Goal: Book appointment/travel/reservation

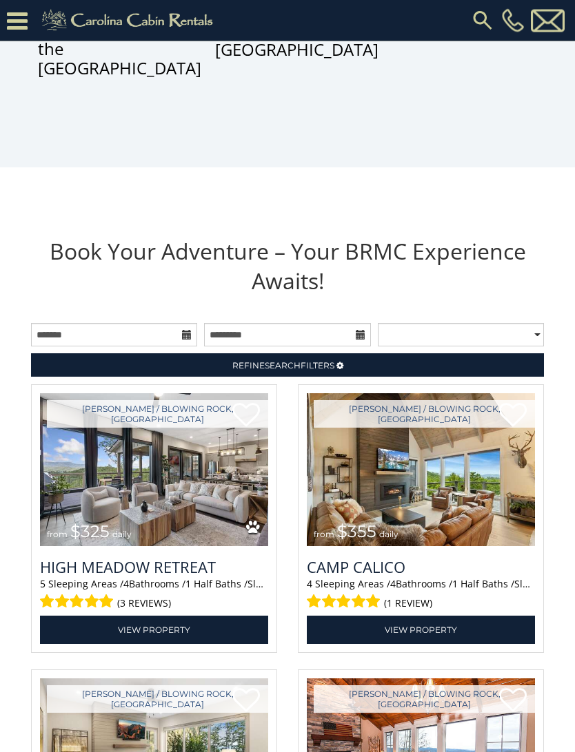
scroll to position [1166, 0]
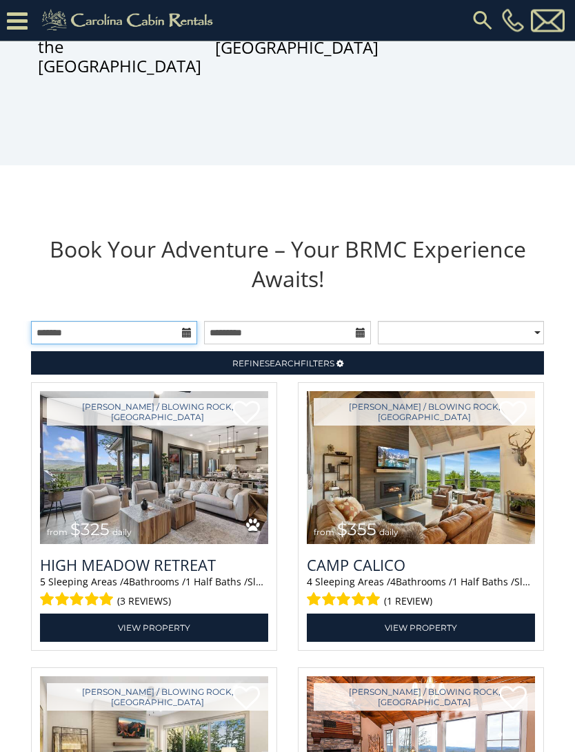
click at [181, 345] on input "text" at bounding box center [114, 333] width 166 height 23
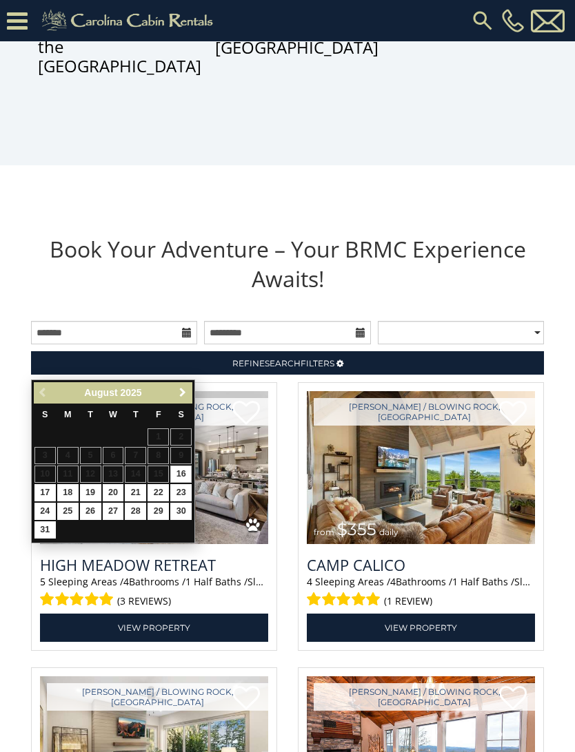
click at [184, 388] on span "Next" at bounding box center [182, 392] width 11 height 11
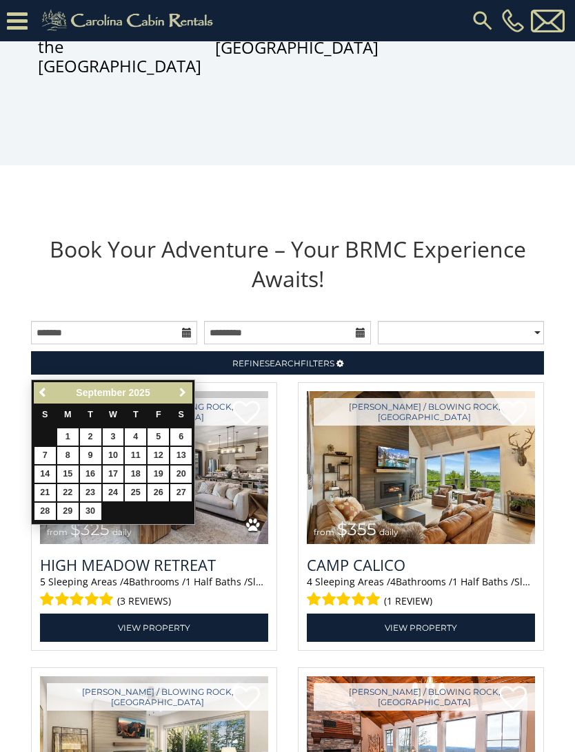
click at [187, 384] on link "Next" at bounding box center [182, 392] width 17 height 17
click at [181, 390] on span "Next" at bounding box center [182, 392] width 11 height 11
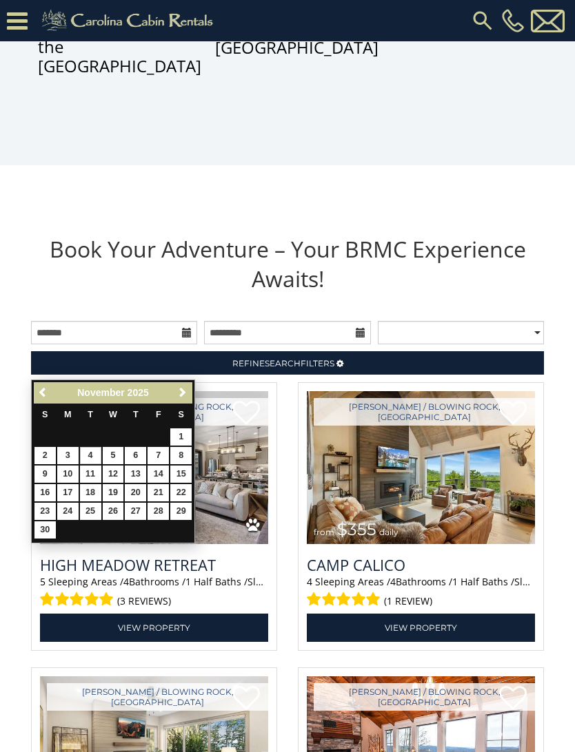
click at [90, 454] on link "4" at bounding box center [90, 455] width 21 height 17
type input "**********"
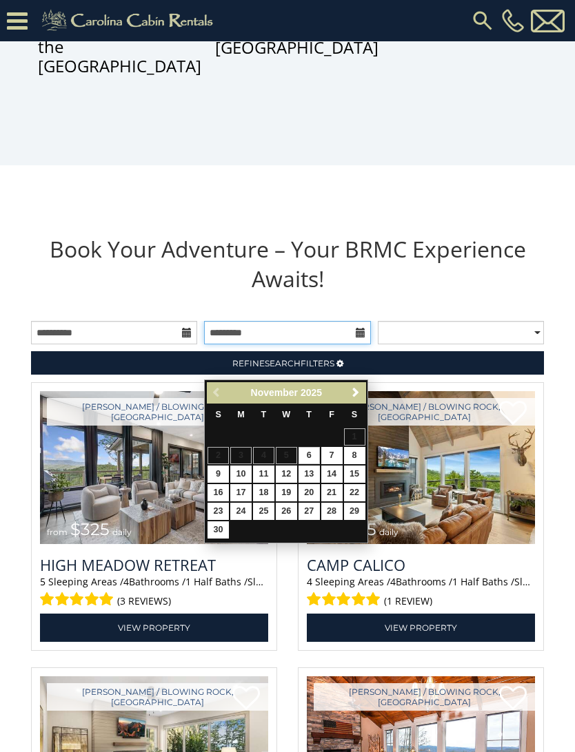
click at [354, 344] on input "text" at bounding box center [287, 332] width 166 height 23
click at [333, 451] on link "7" at bounding box center [331, 455] width 21 height 17
type input "**********"
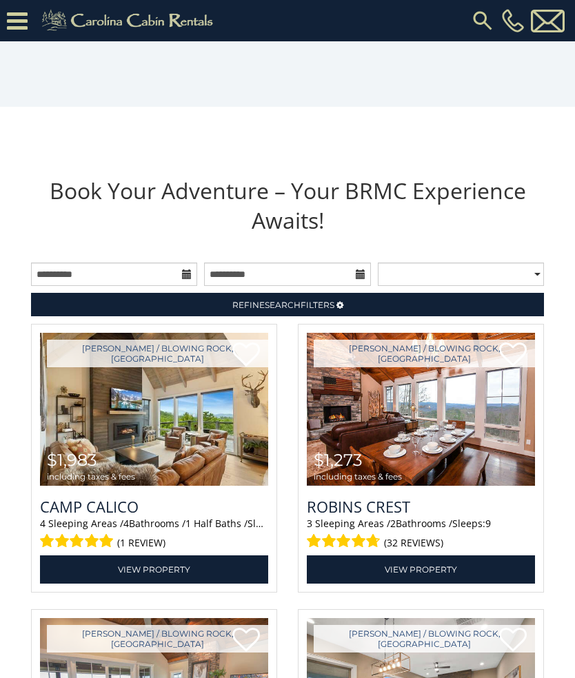
scroll to position [1224, 0]
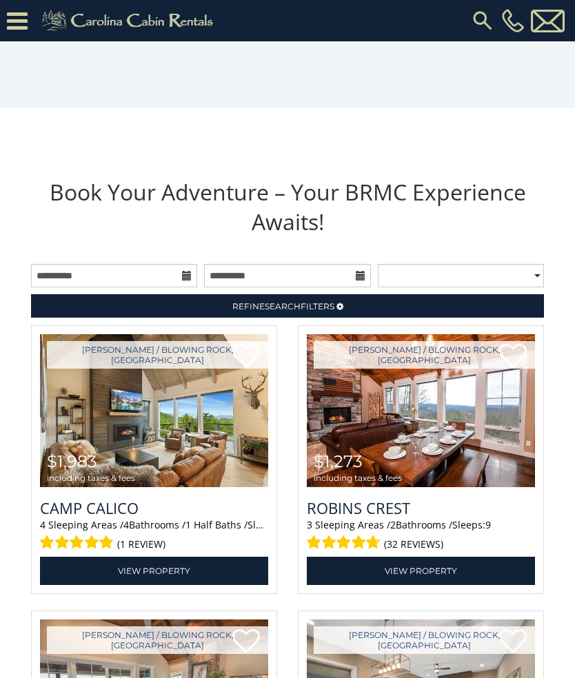
click at [453, 422] on img at bounding box center [421, 410] width 228 height 153
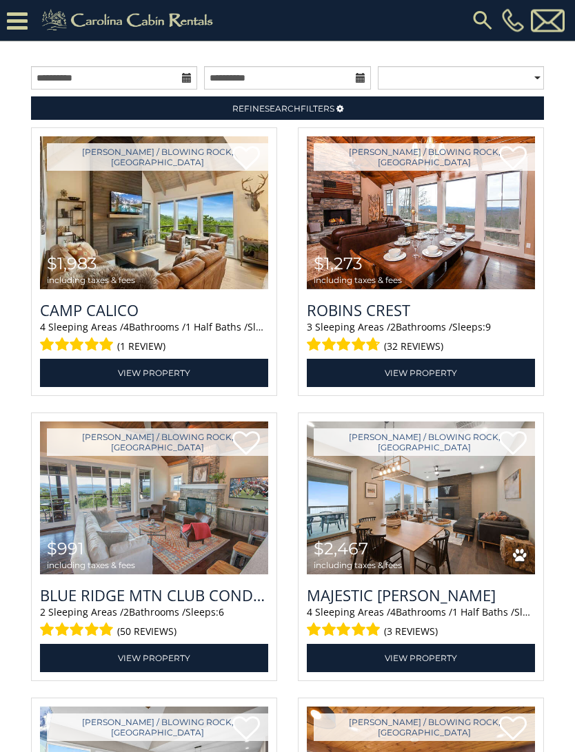
scroll to position [1426, 0]
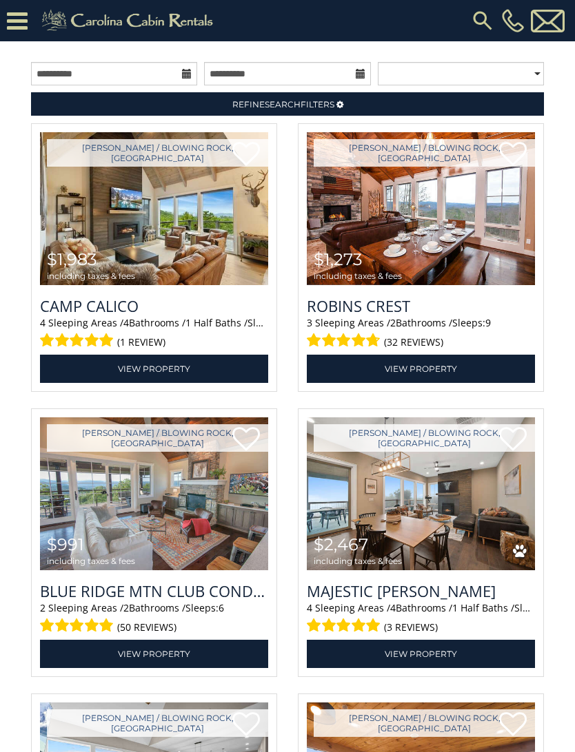
click at [178, 546] on img at bounding box center [154, 494] width 228 height 153
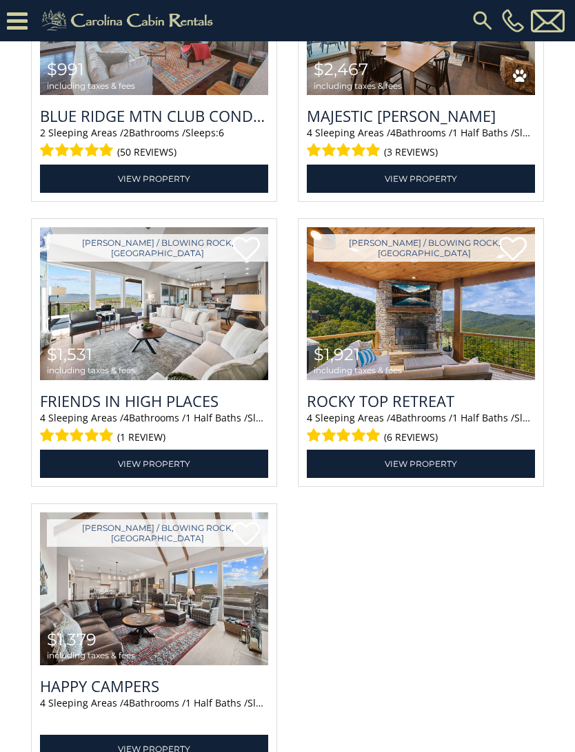
scroll to position [1900, 0]
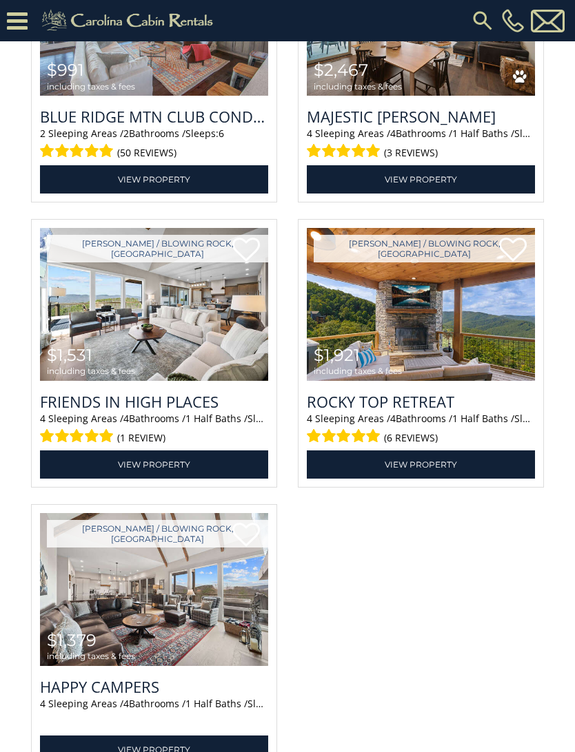
click at [430, 337] on img at bounding box center [421, 304] width 228 height 153
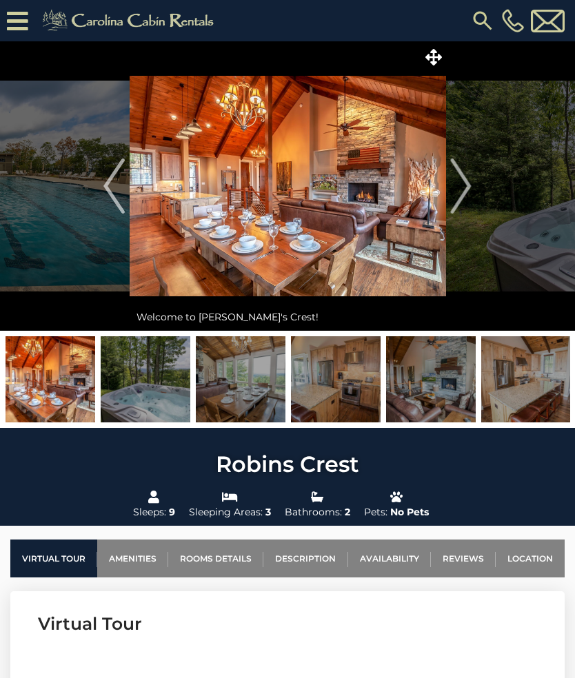
click at [464, 185] on img "Next" at bounding box center [461, 185] width 21 height 55
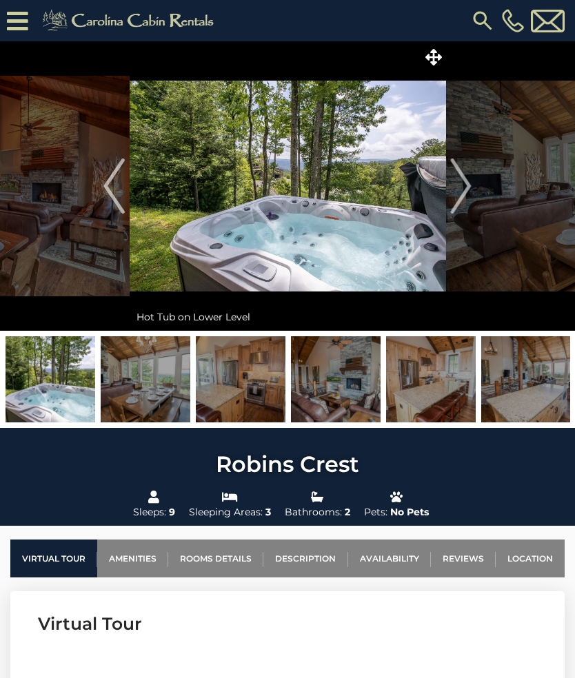
click at [469, 177] on img "Next" at bounding box center [461, 185] width 21 height 55
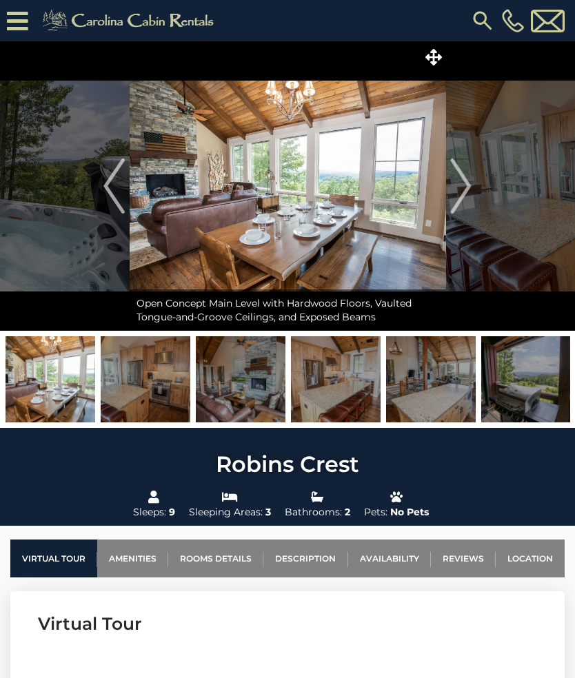
click at [465, 179] on img "Next" at bounding box center [461, 185] width 21 height 55
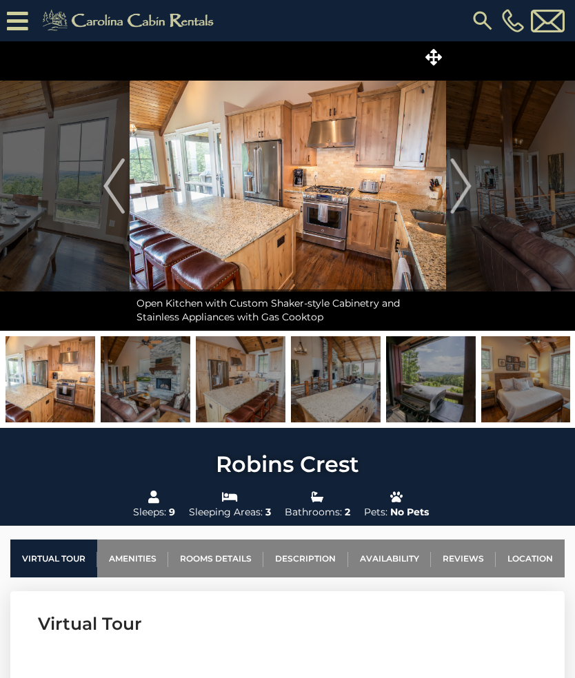
click at [462, 177] on img "Next" at bounding box center [461, 185] width 21 height 55
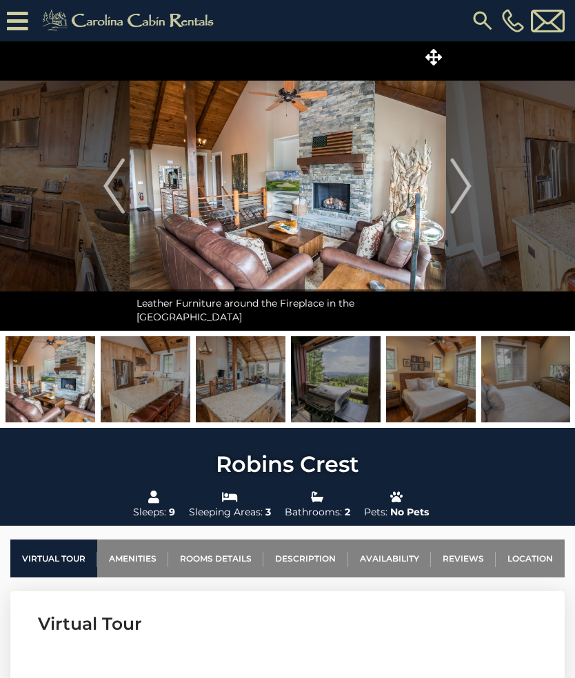
click at [349, 169] on img at bounding box center [288, 185] width 316 height 289
click at [458, 190] on img "Next" at bounding box center [461, 185] width 21 height 55
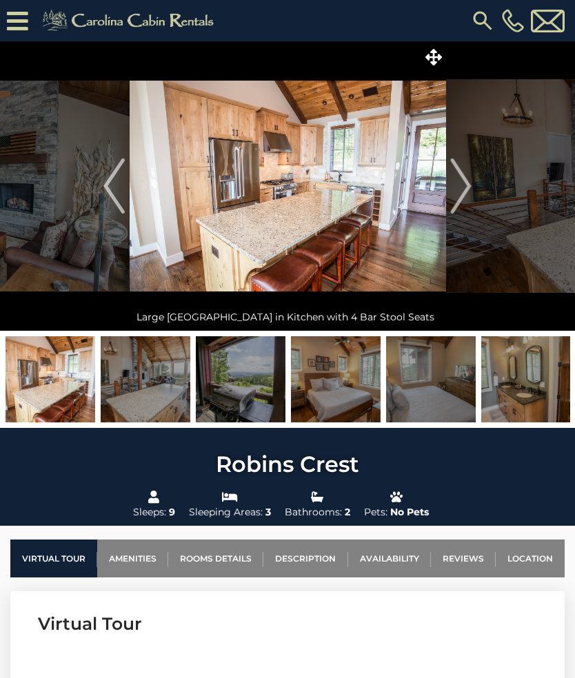
click at [467, 178] on img "Next" at bounding box center [461, 185] width 21 height 55
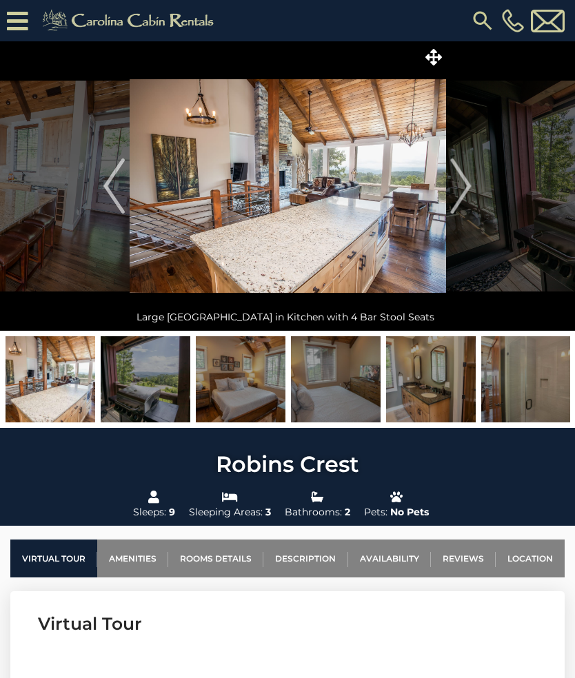
click at [466, 178] on img "Next" at bounding box center [461, 185] width 21 height 55
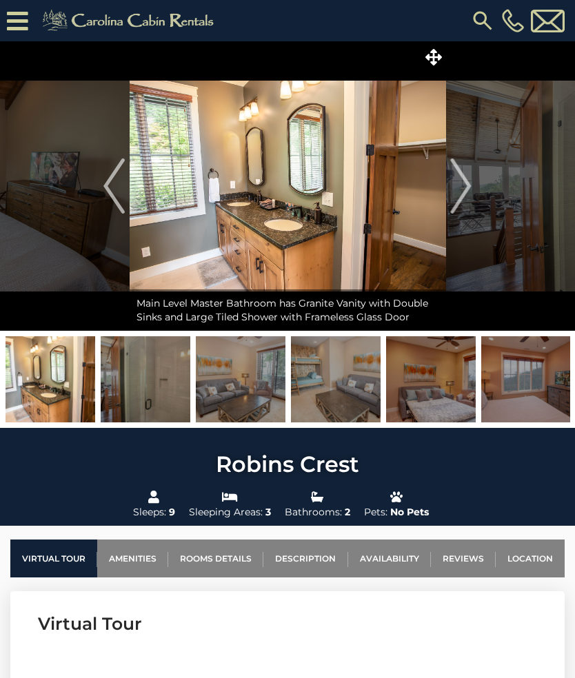
click at [19, 21] on icon at bounding box center [17, 21] width 21 height 24
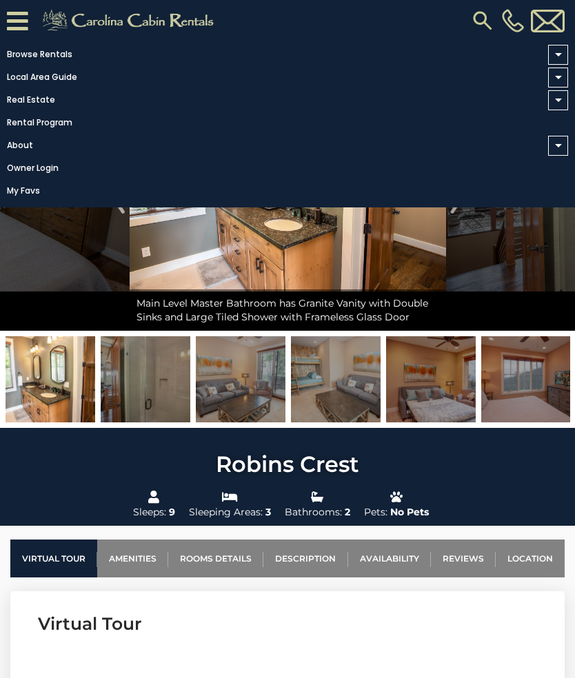
click at [19, 23] on icon at bounding box center [17, 21] width 21 height 24
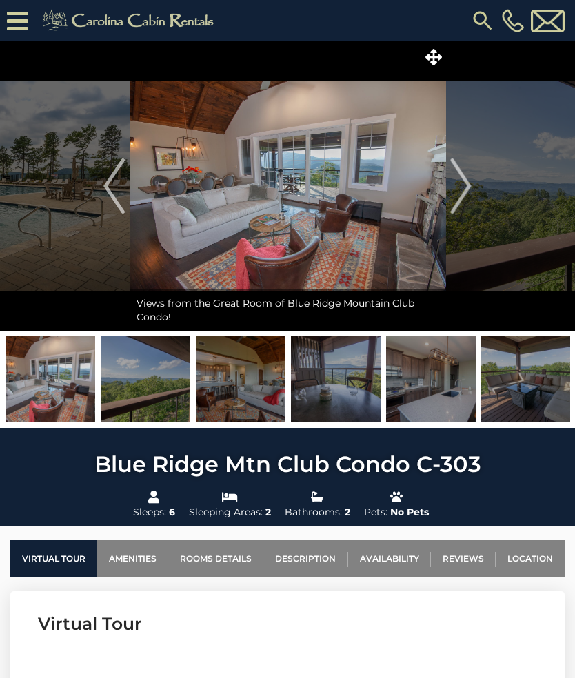
click at [470, 187] on img "Next" at bounding box center [461, 185] width 21 height 55
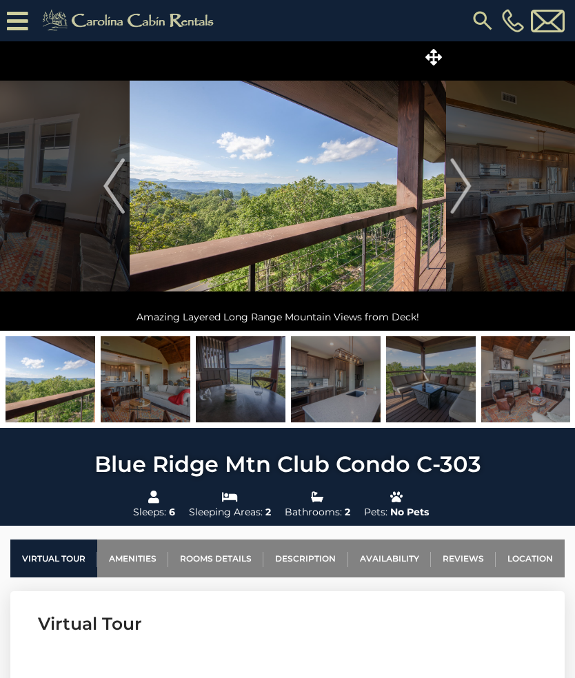
click at [468, 184] on img "Next" at bounding box center [461, 185] width 21 height 55
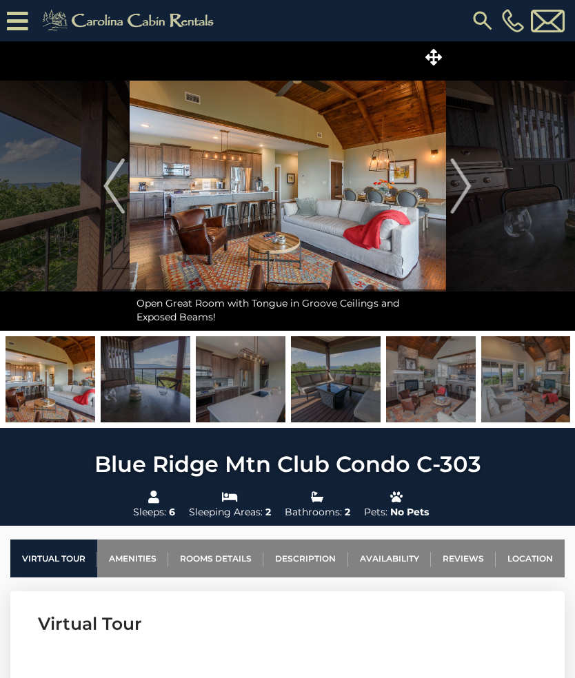
click at [465, 179] on img "Next" at bounding box center [461, 185] width 21 height 55
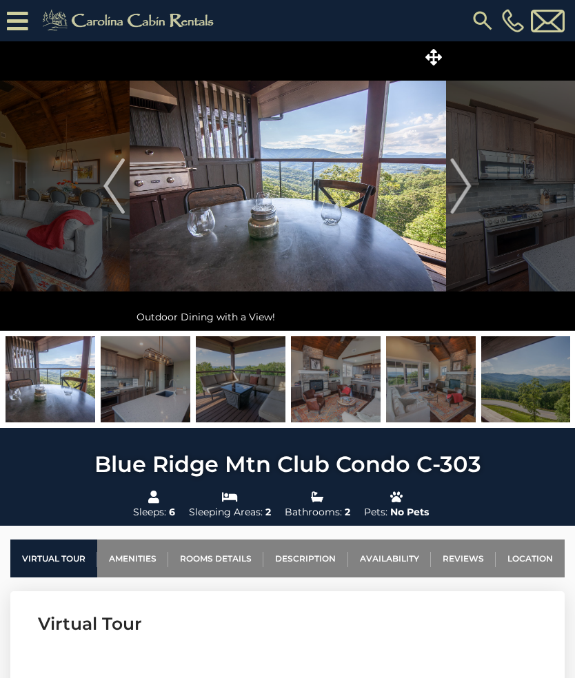
click at [369, 146] on img at bounding box center [288, 185] width 316 height 289
click at [439, 54] on icon at bounding box center [433, 57] width 17 height 17
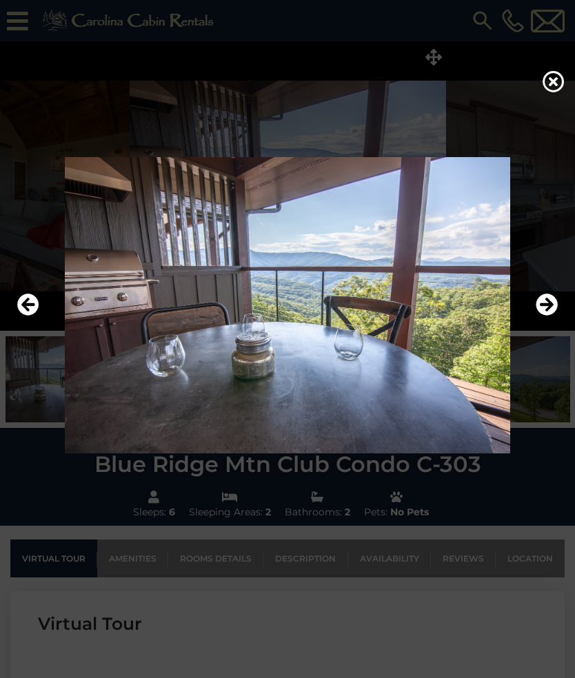
click at [552, 307] on icon "Next" at bounding box center [546, 305] width 22 height 22
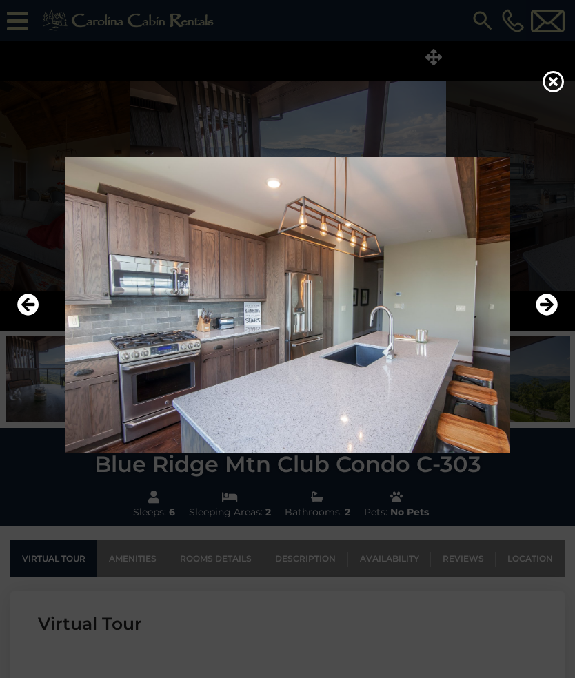
click at [555, 309] on icon "Next" at bounding box center [546, 305] width 22 height 22
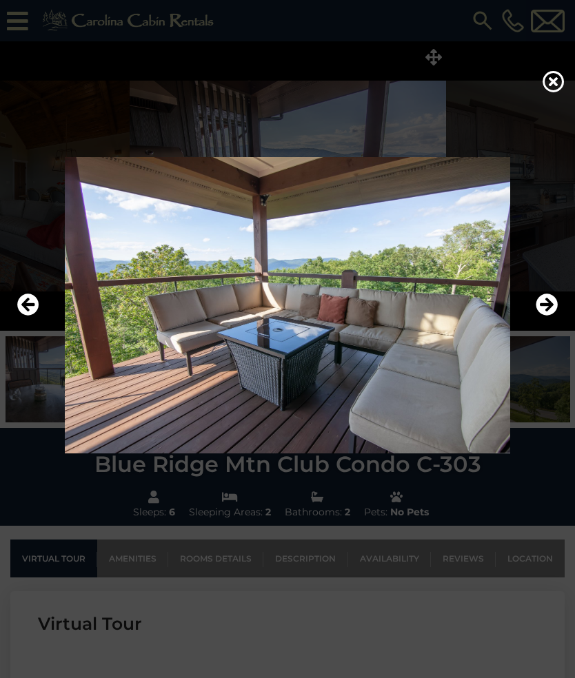
click at [549, 304] on icon "Next" at bounding box center [546, 305] width 22 height 22
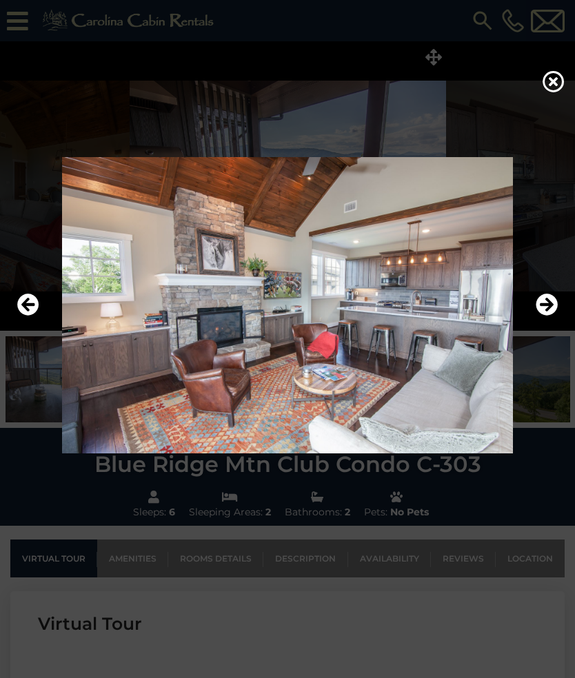
click at [549, 306] on icon "Next" at bounding box center [546, 305] width 22 height 22
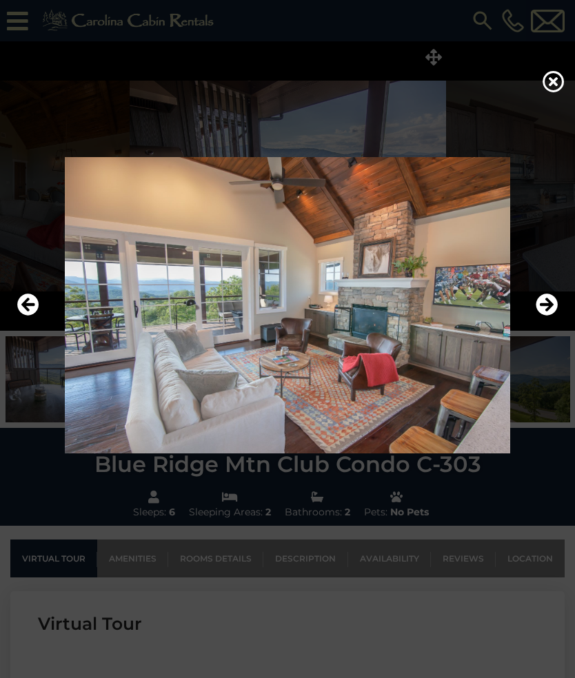
click at [553, 307] on icon "Next" at bounding box center [546, 305] width 22 height 22
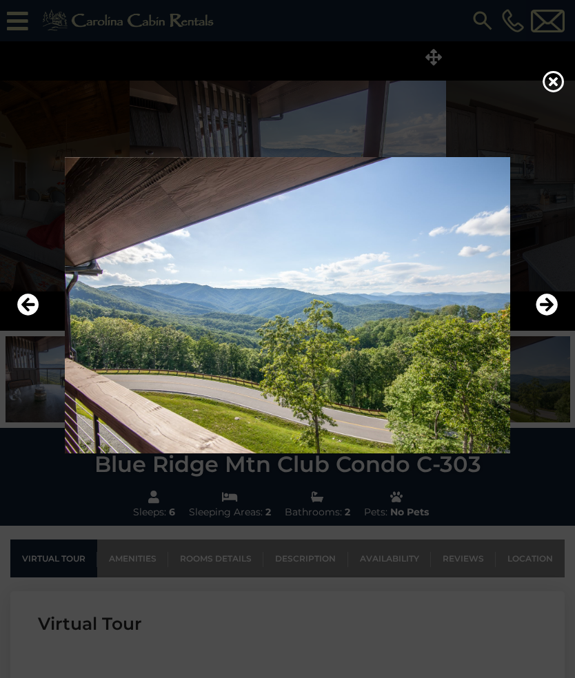
click at [550, 307] on icon "Next" at bounding box center [546, 305] width 22 height 22
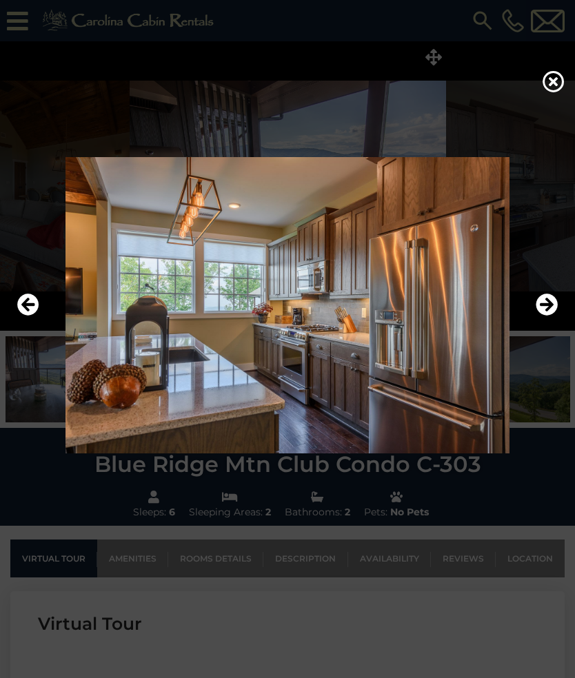
click at [553, 307] on icon "Next" at bounding box center [546, 305] width 22 height 22
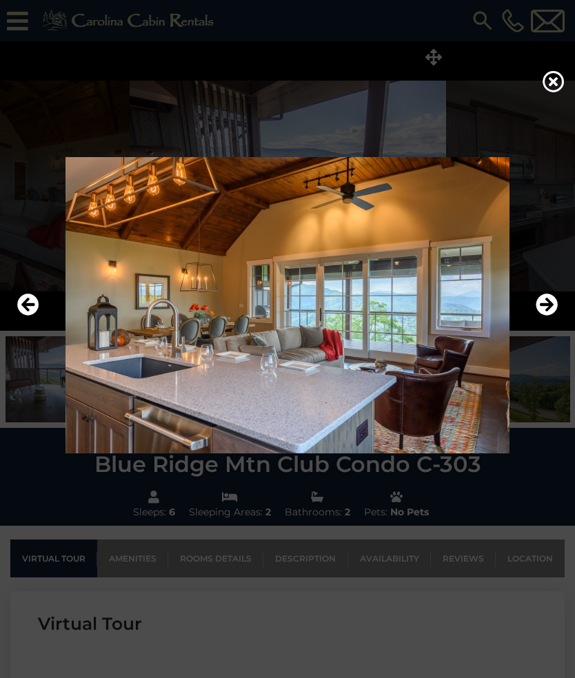
click at [553, 309] on icon "Next" at bounding box center [546, 305] width 22 height 22
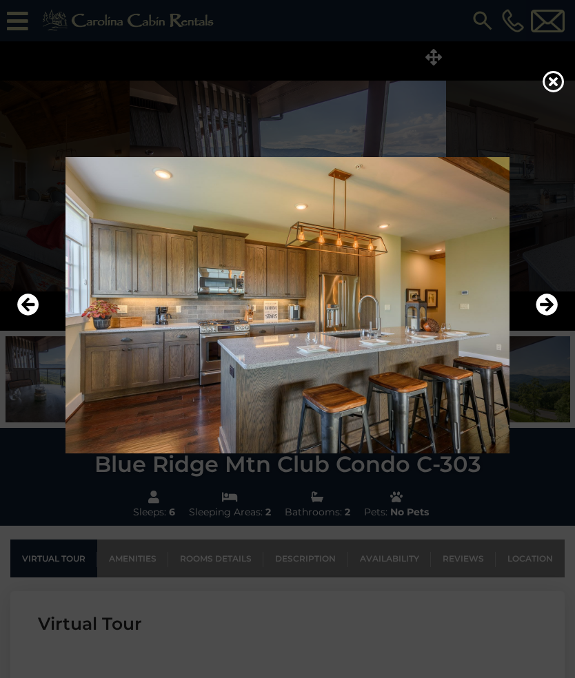
click at [556, 305] on icon "Next" at bounding box center [546, 305] width 22 height 22
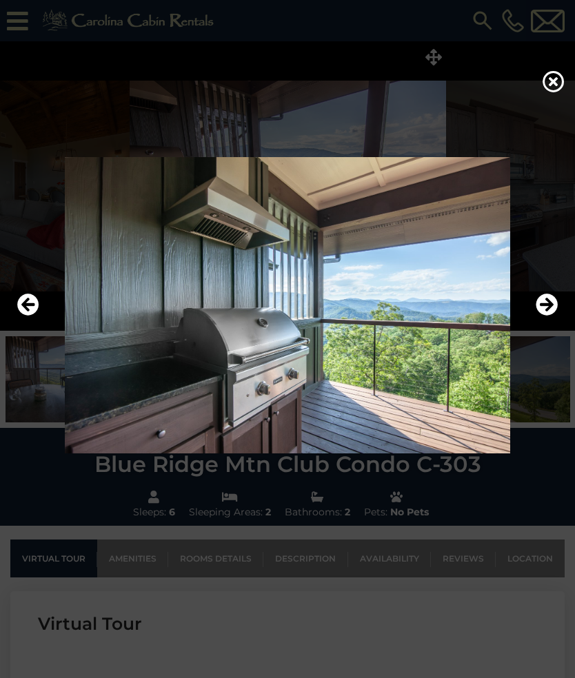
click at [548, 309] on icon "Next" at bounding box center [546, 305] width 22 height 22
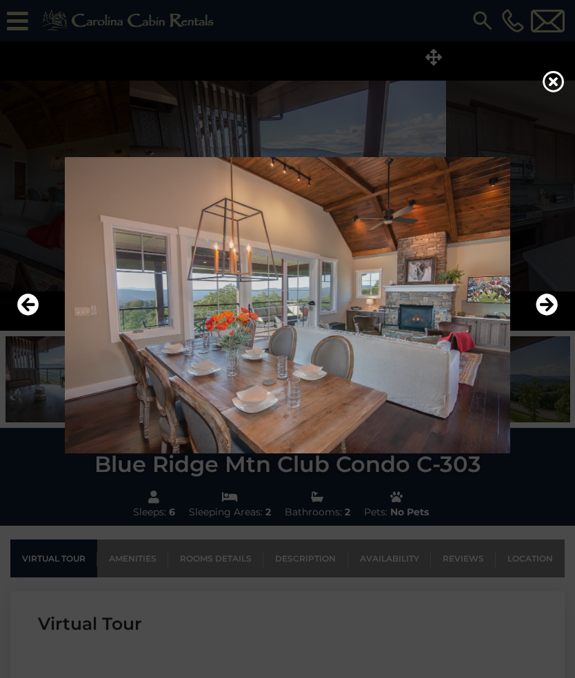
click at [553, 304] on icon "Next" at bounding box center [546, 305] width 22 height 22
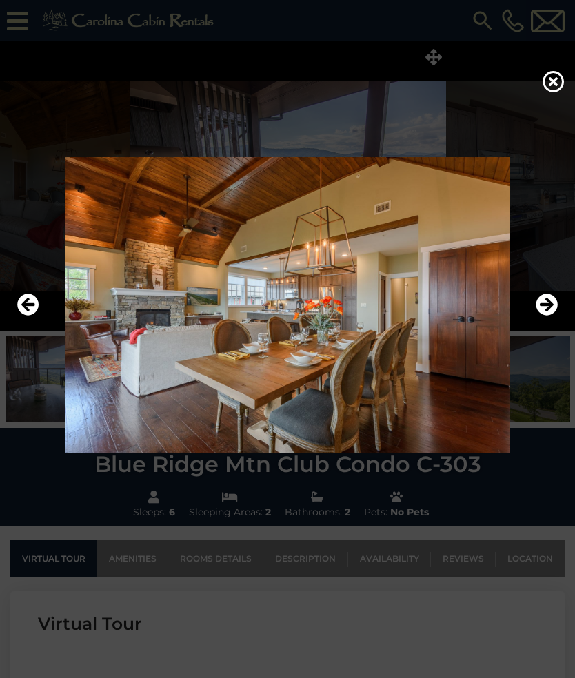
click at [553, 300] on icon "Next" at bounding box center [546, 305] width 22 height 22
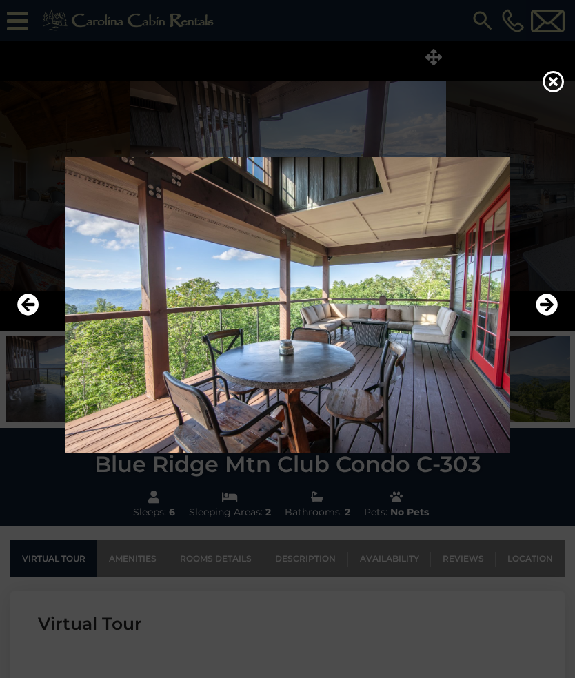
click at [553, 302] on icon "Next" at bounding box center [546, 305] width 22 height 22
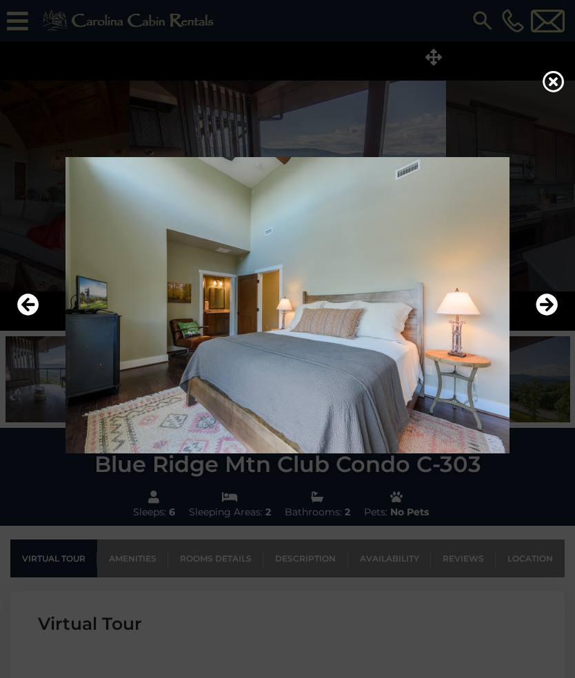
click at [550, 302] on icon "Next" at bounding box center [546, 305] width 22 height 22
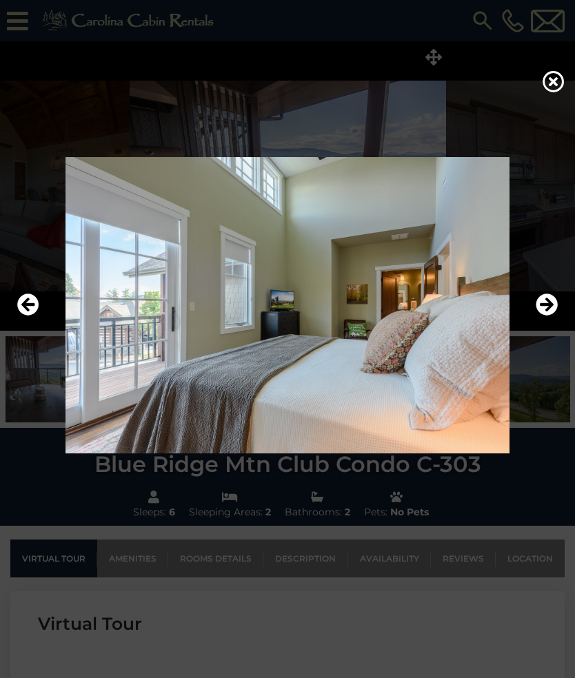
click at [549, 302] on icon "Next" at bounding box center [546, 305] width 22 height 22
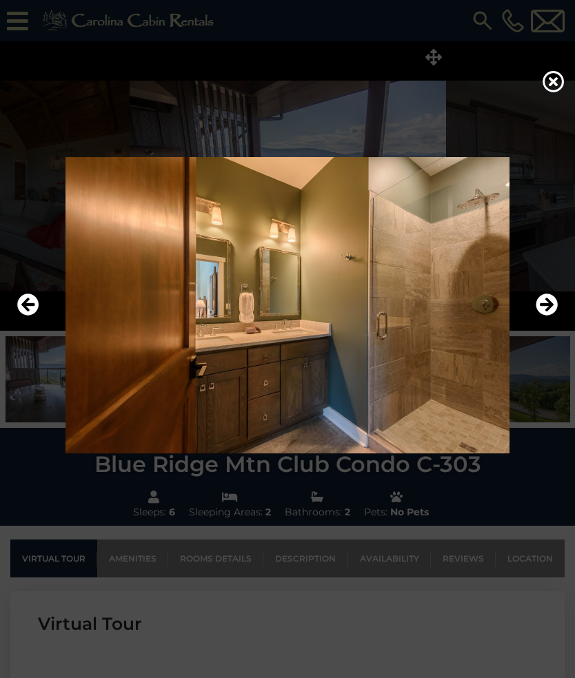
click at [555, 307] on icon "Next" at bounding box center [546, 305] width 22 height 22
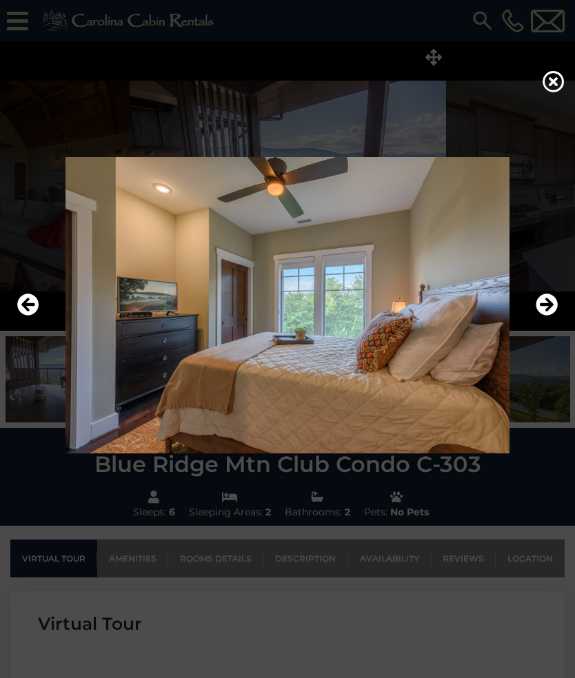
click at [551, 306] on icon "Next" at bounding box center [546, 305] width 22 height 22
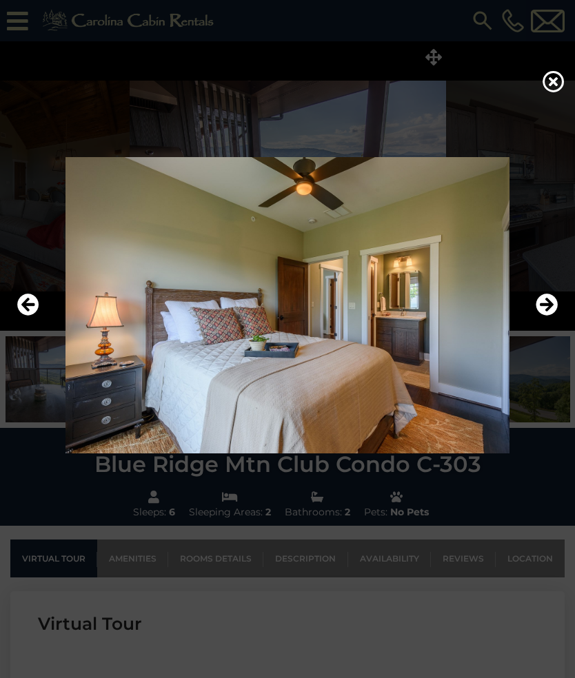
click at [553, 306] on icon "Next" at bounding box center [546, 305] width 22 height 22
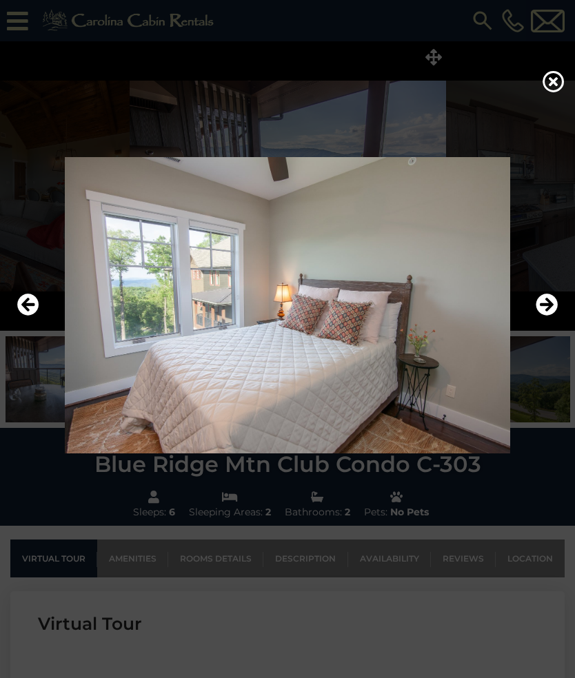
click at [547, 302] on icon "Next" at bounding box center [546, 305] width 22 height 22
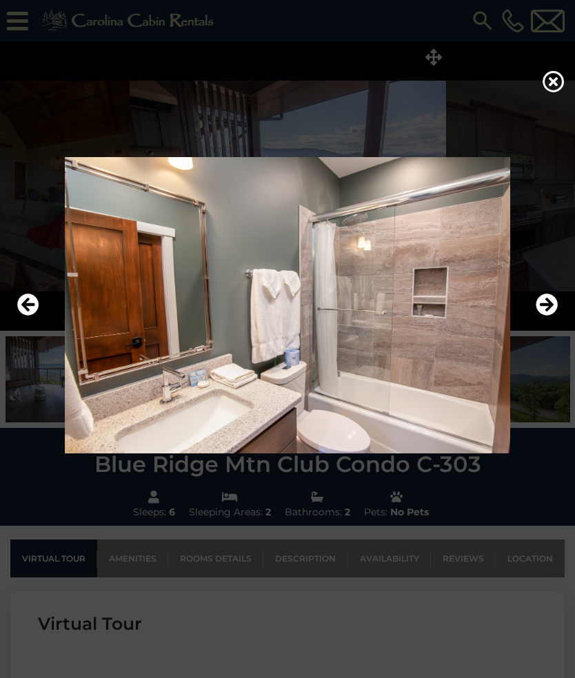
click at [550, 299] on icon "Next" at bounding box center [546, 305] width 22 height 22
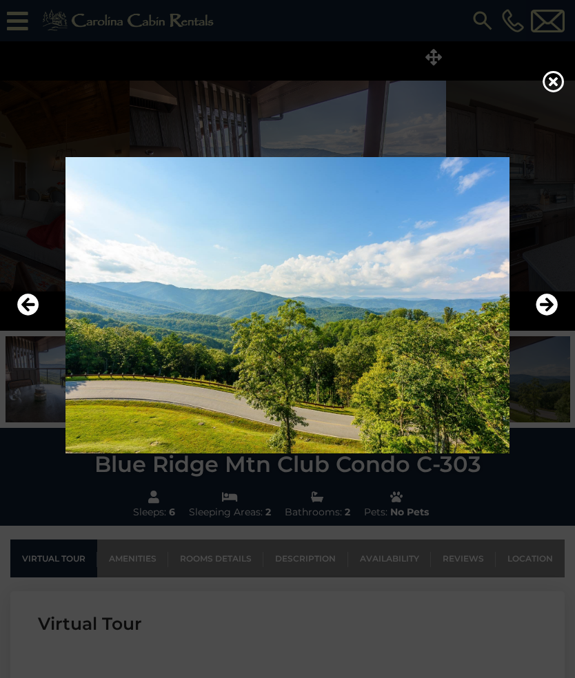
click at [547, 300] on icon "Next" at bounding box center [546, 305] width 22 height 22
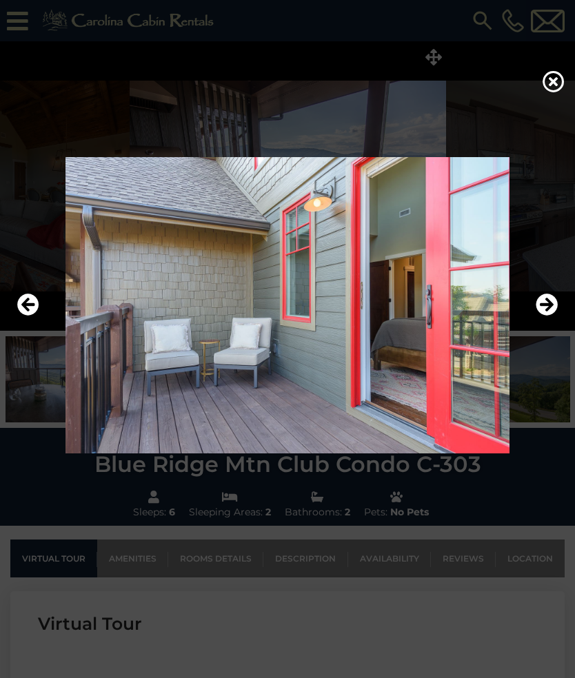
click at [548, 301] on icon "Next" at bounding box center [546, 305] width 22 height 22
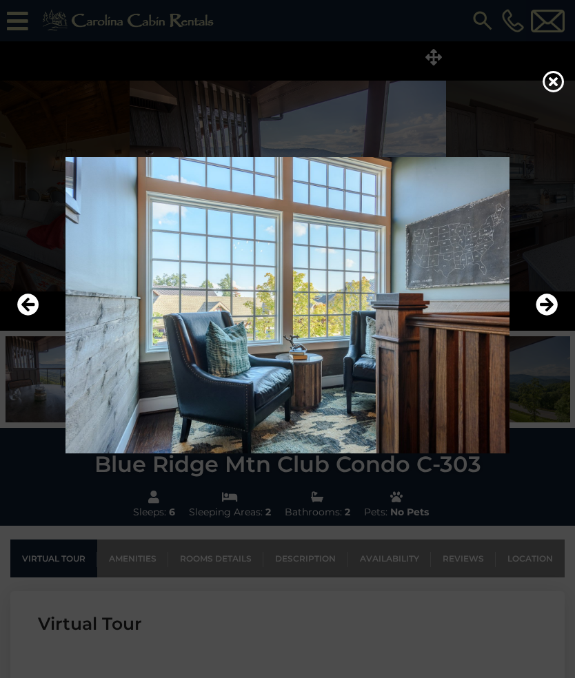
click at [553, 302] on icon "Next" at bounding box center [546, 305] width 22 height 22
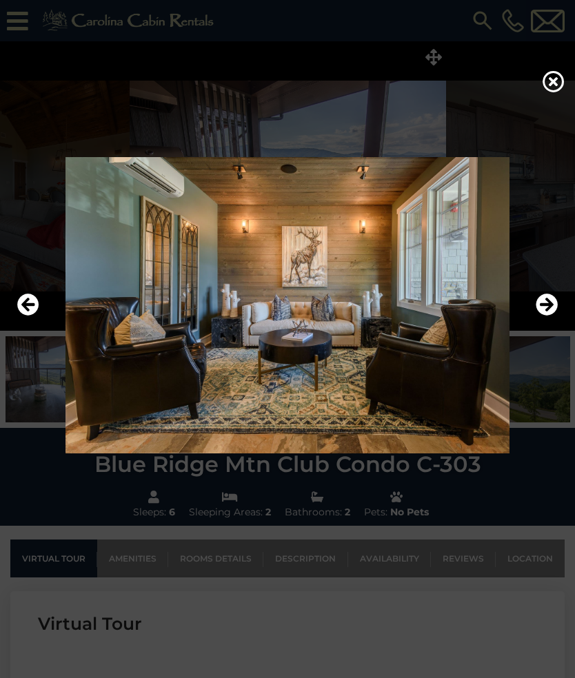
click at [555, 304] on icon "Next" at bounding box center [546, 305] width 22 height 22
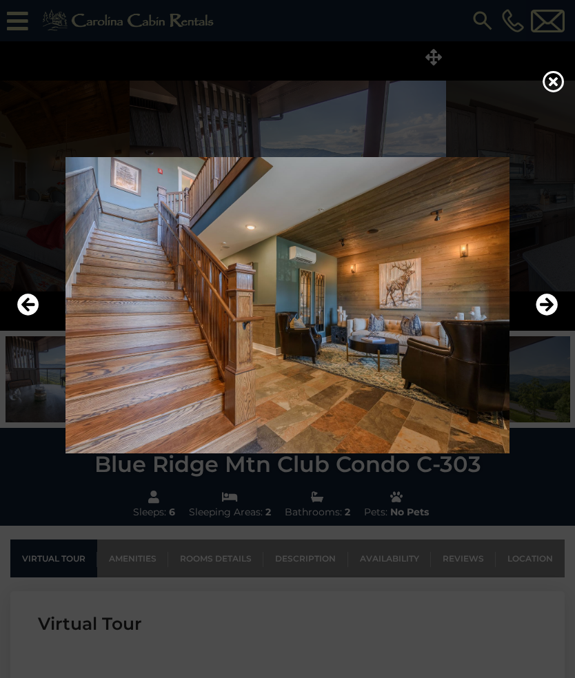
click at [555, 305] on icon "Next" at bounding box center [546, 305] width 22 height 22
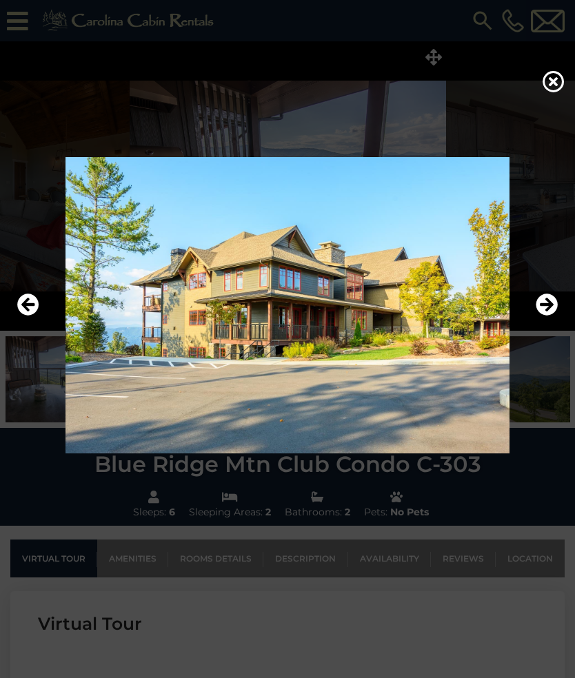
click at [550, 305] on icon "Next" at bounding box center [546, 305] width 22 height 22
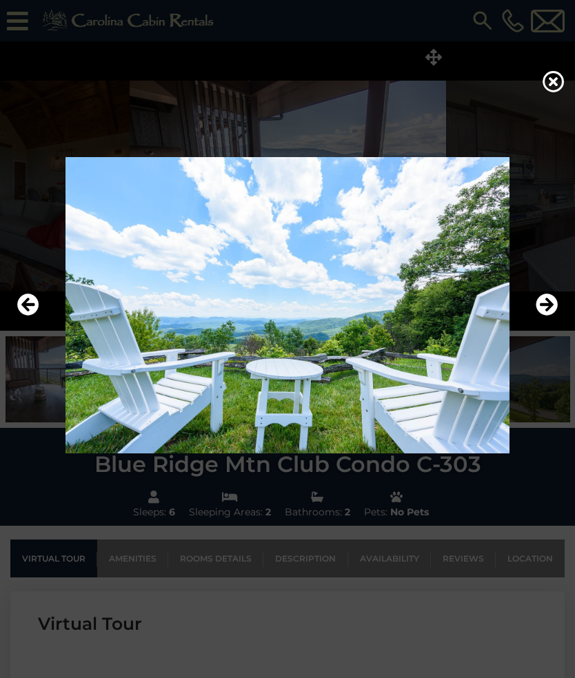
click at [553, 304] on icon "Next" at bounding box center [546, 305] width 22 height 22
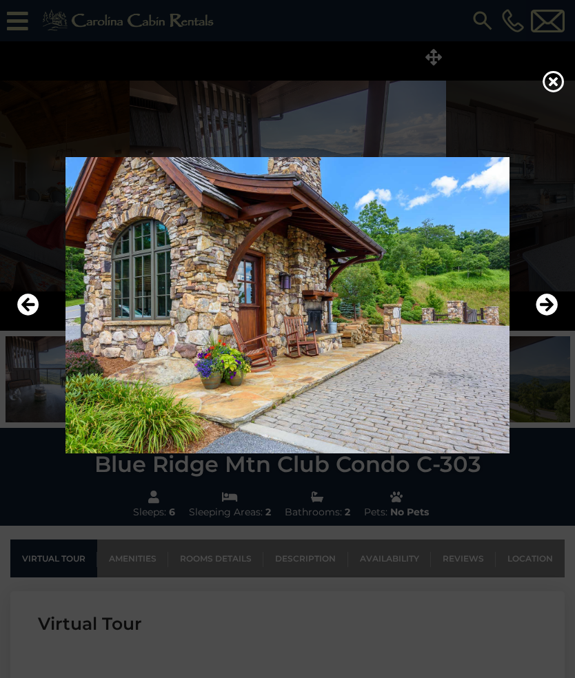
click at [551, 301] on icon "Next" at bounding box center [546, 305] width 22 height 22
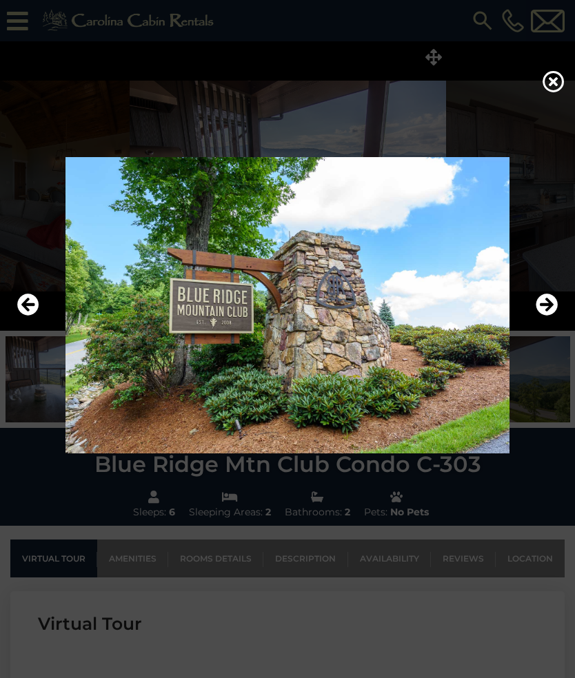
click at [553, 305] on icon "Next" at bounding box center [546, 305] width 22 height 22
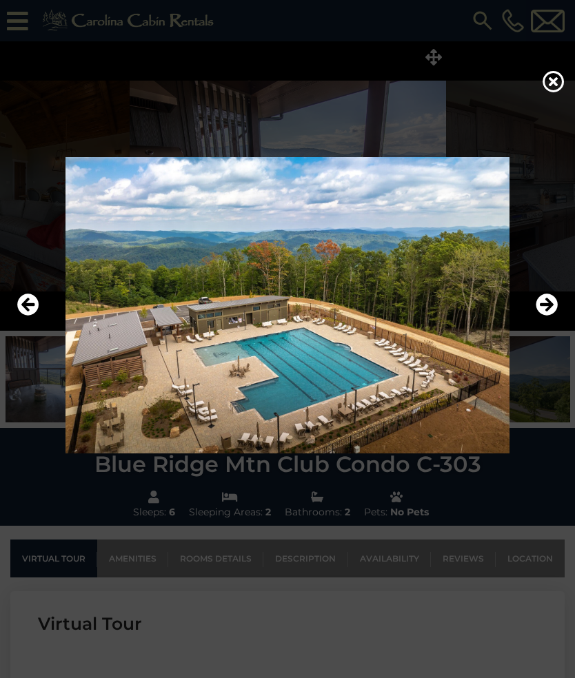
click at [551, 303] on icon "Next" at bounding box center [546, 305] width 22 height 22
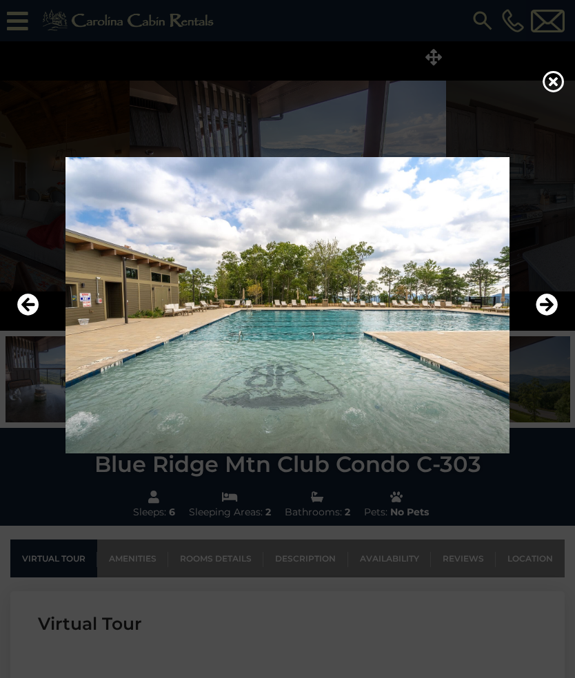
click at [546, 303] on icon "Next" at bounding box center [546, 305] width 22 height 22
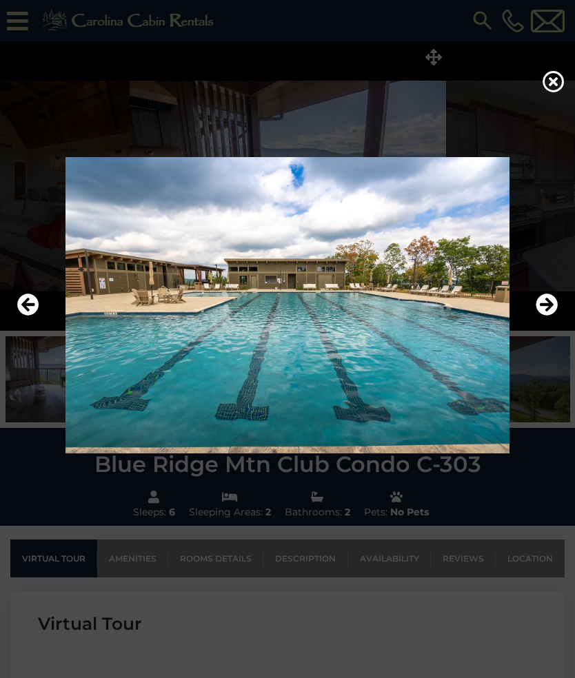
click at [551, 300] on icon "Next" at bounding box center [546, 305] width 22 height 22
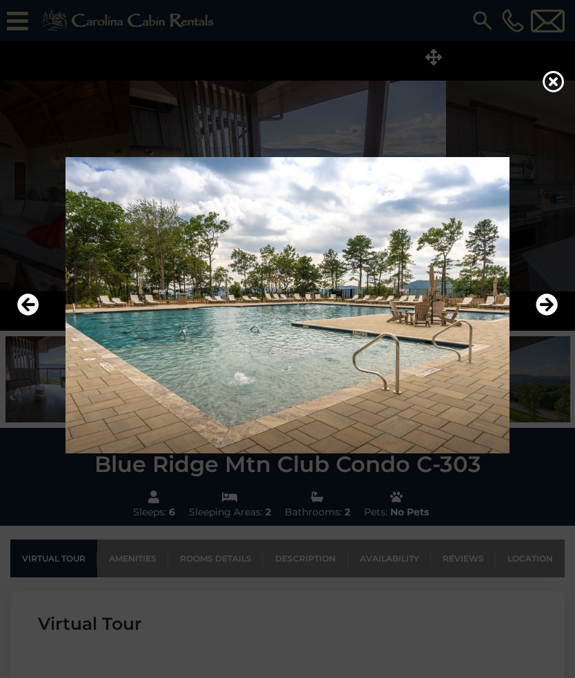
click at [551, 297] on icon "Next" at bounding box center [546, 305] width 22 height 22
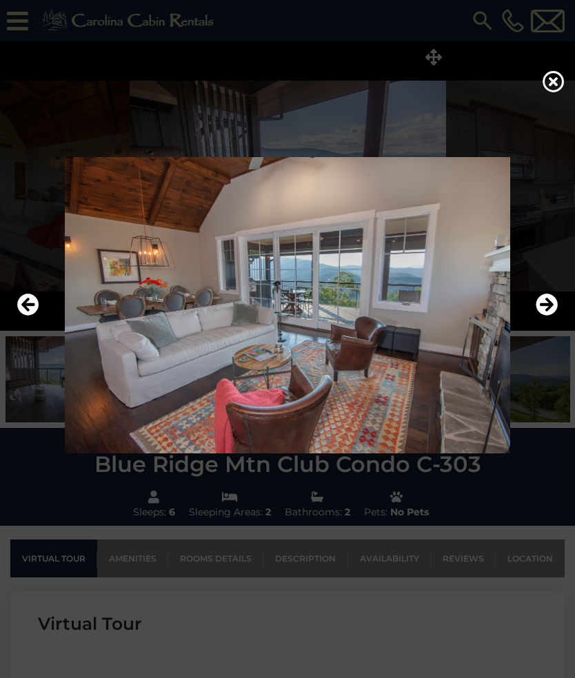
click at [269, 615] on div at bounding box center [287, 339] width 575 height 678
click at [267, 595] on div at bounding box center [287, 339] width 575 height 678
click at [548, 85] on icon at bounding box center [553, 81] width 22 height 22
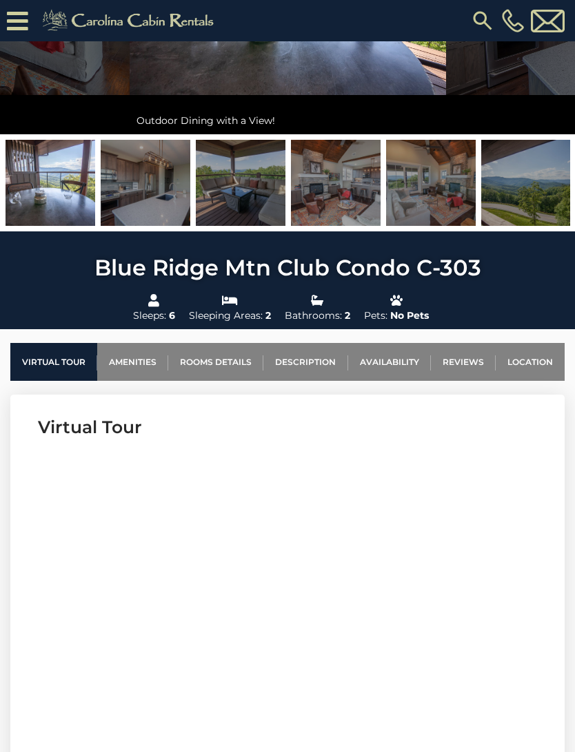
click at [249, 352] on link "Rooms Details" at bounding box center [215, 362] width 95 height 38
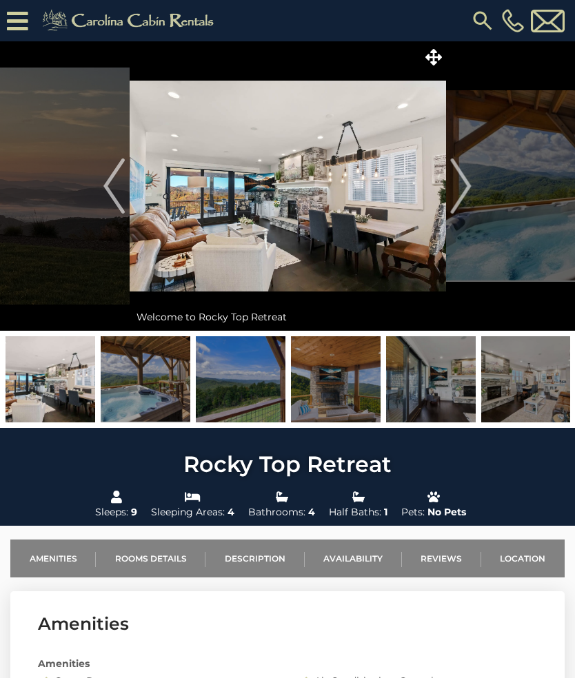
click at [437, 64] on icon at bounding box center [433, 57] width 17 height 17
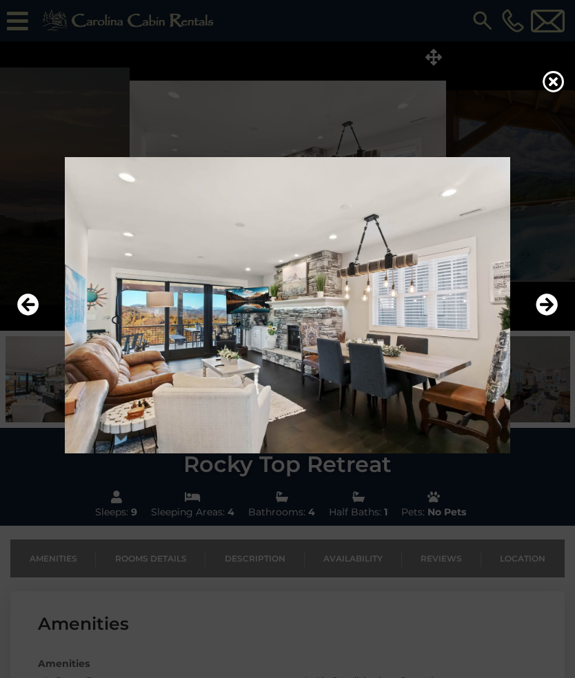
click at [549, 299] on icon "Next" at bounding box center [546, 305] width 22 height 22
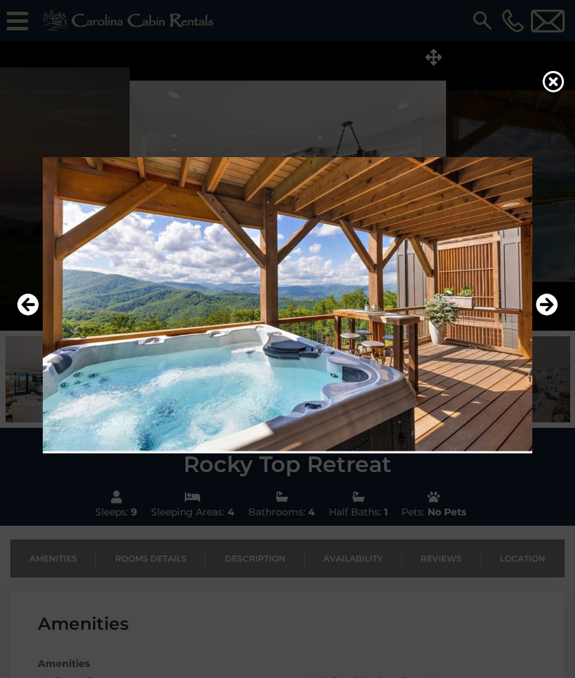
click at [553, 306] on icon "Next" at bounding box center [546, 305] width 22 height 22
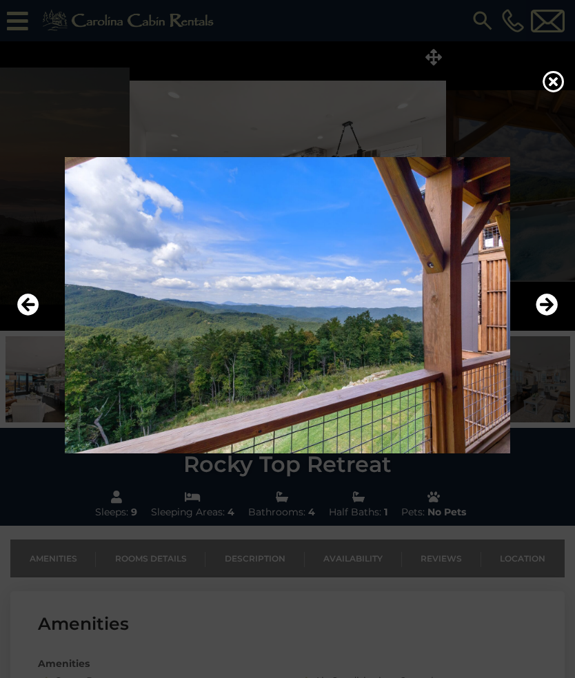
click at [553, 305] on icon "Next" at bounding box center [546, 305] width 22 height 22
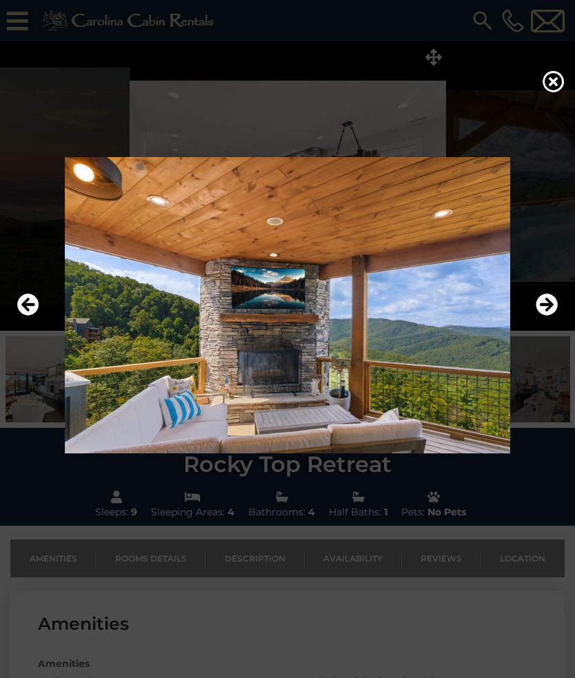
click at [553, 307] on icon "Next" at bounding box center [546, 305] width 22 height 22
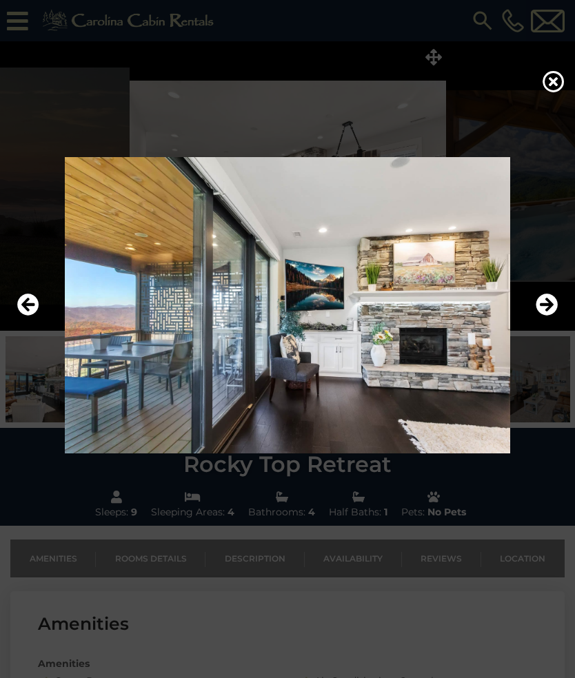
click at [551, 307] on icon "Next" at bounding box center [546, 305] width 22 height 22
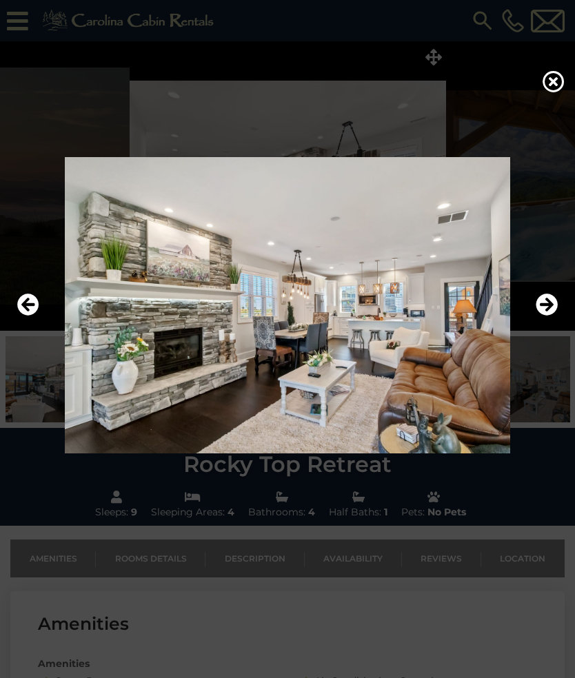
click at [552, 304] on icon "Next" at bounding box center [546, 305] width 22 height 22
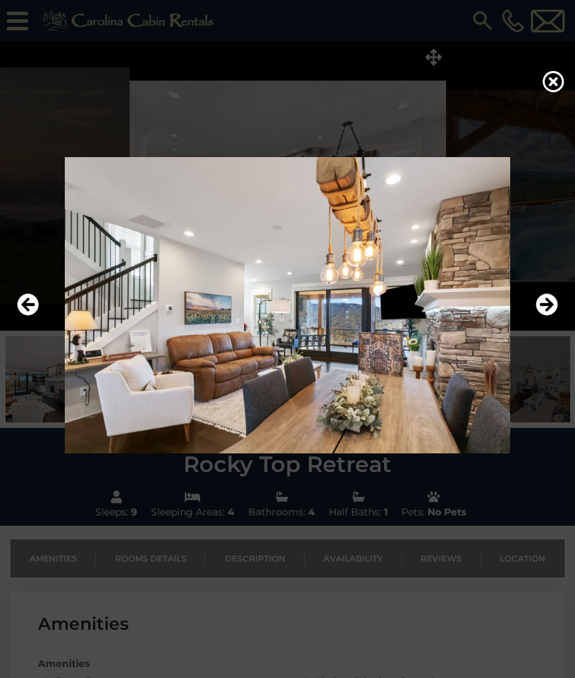
click at [554, 302] on icon "Next" at bounding box center [546, 305] width 22 height 22
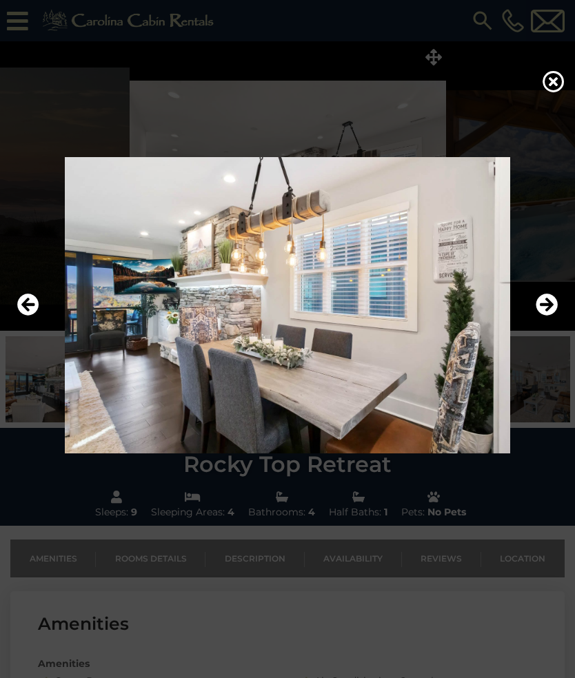
click at [548, 302] on icon "Next" at bounding box center [546, 305] width 22 height 22
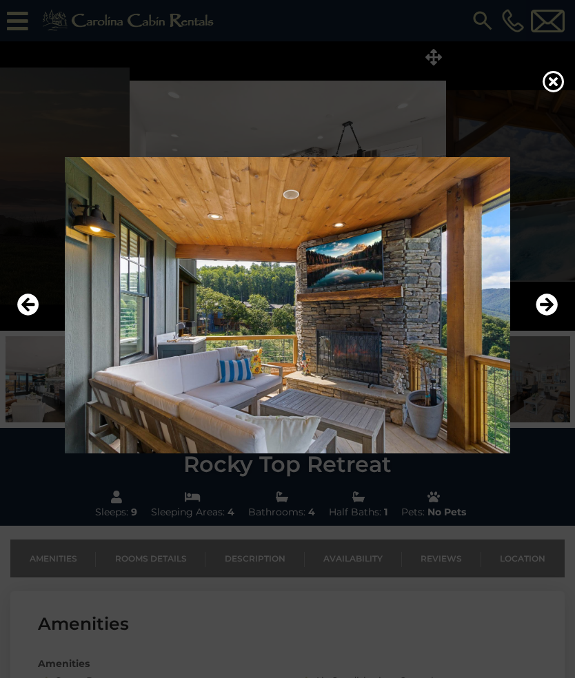
click at [549, 302] on icon "Next" at bounding box center [546, 305] width 22 height 22
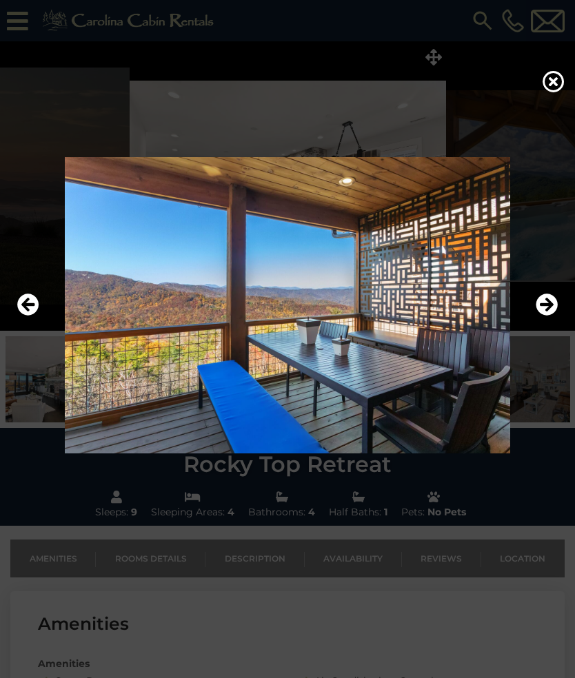
click at [548, 307] on icon "Next" at bounding box center [546, 305] width 22 height 22
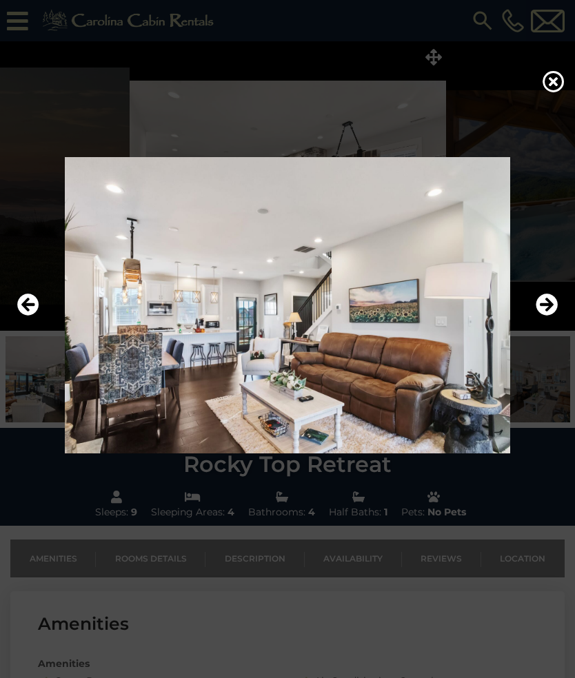
click at [553, 306] on icon "Next" at bounding box center [546, 305] width 22 height 22
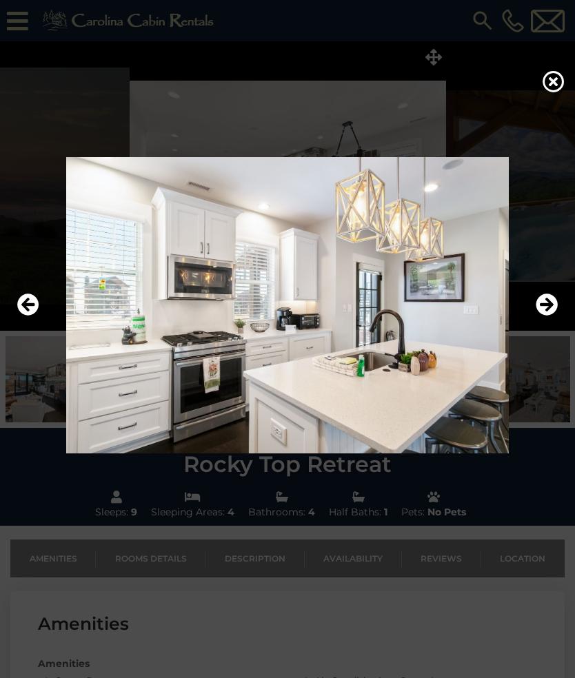
click at [546, 308] on icon "Next" at bounding box center [546, 305] width 22 height 22
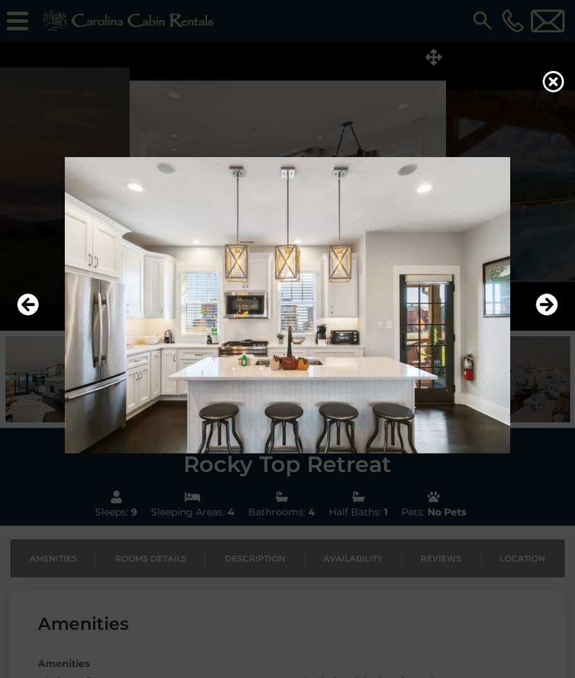
click at [548, 309] on icon "Next" at bounding box center [546, 305] width 22 height 22
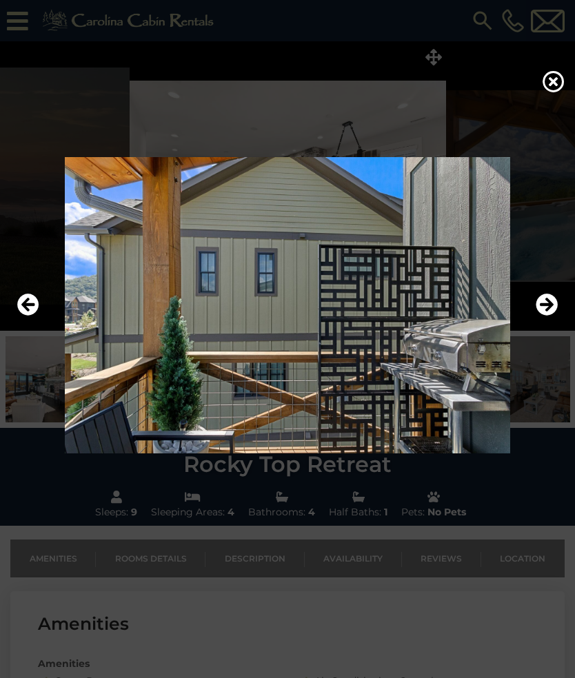
click at [551, 300] on icon "Next" at bounding box center [546, 305] width 22 height 22
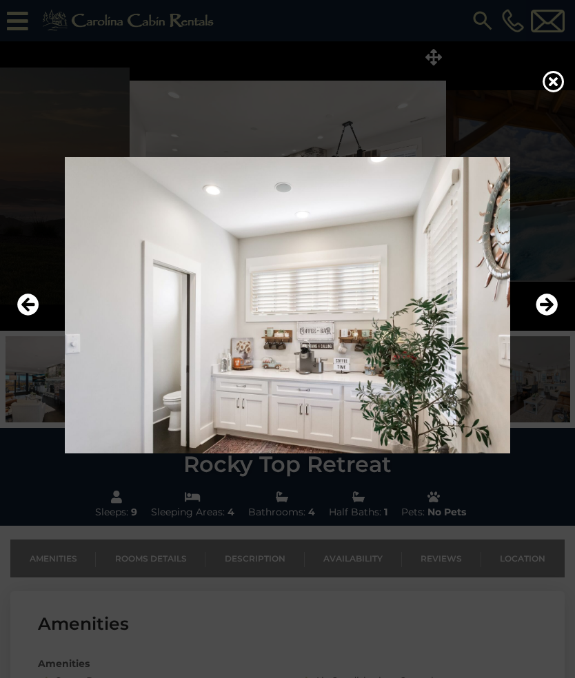
click at [544, 307] on icon "Next" at bounding box center [546, 305] width 22 height 22
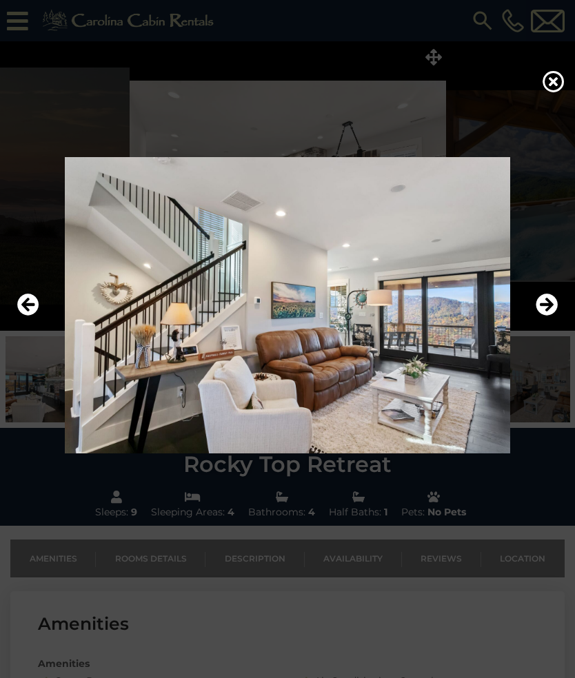
click at [550, 305] on icon "Next" at bounding box center [546, 305] width 22 height 22
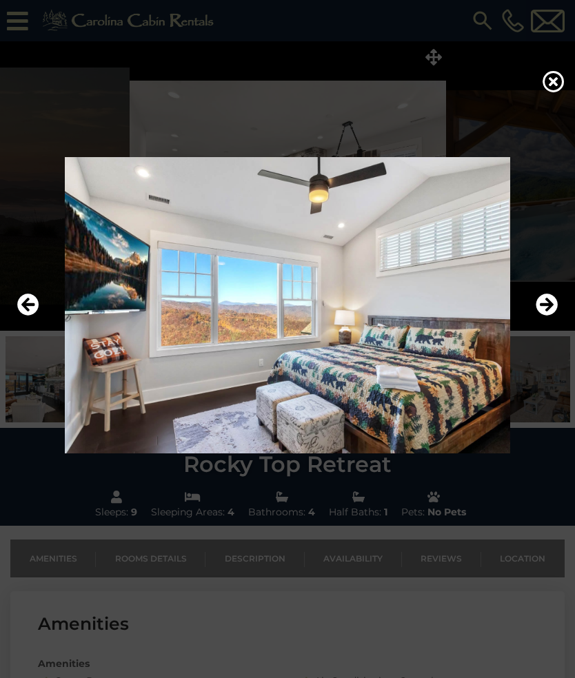
click at [546, 302] on icon "Next" at bounding box center [546, 305] width 22 height 22
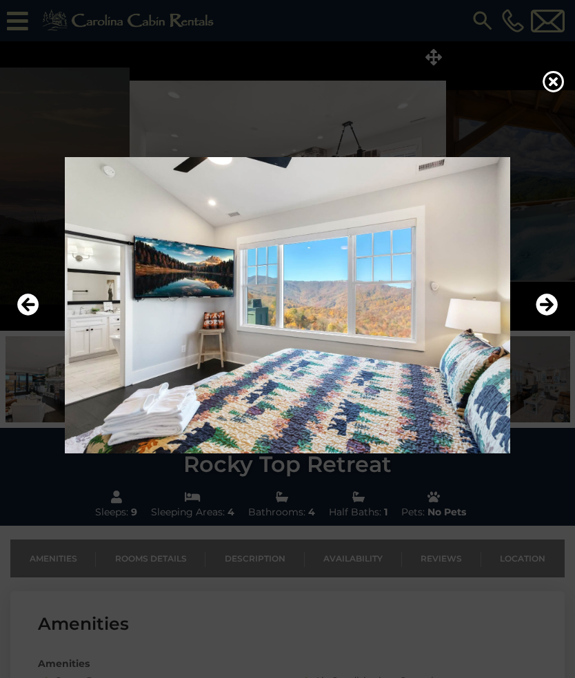
click at [548, 302] on icon "Next" at bounding box center [546, 305] width 22 height 22
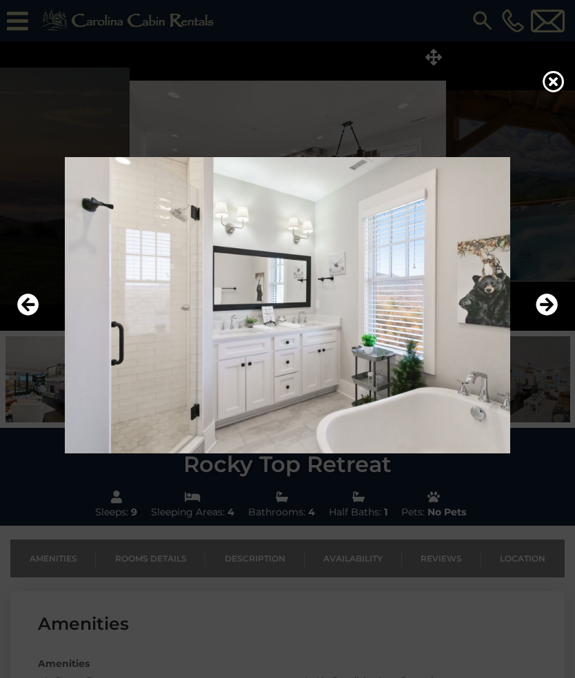
click at [552, 306] on icon "Next" at bounding box center [546, 305] width 22 height 22
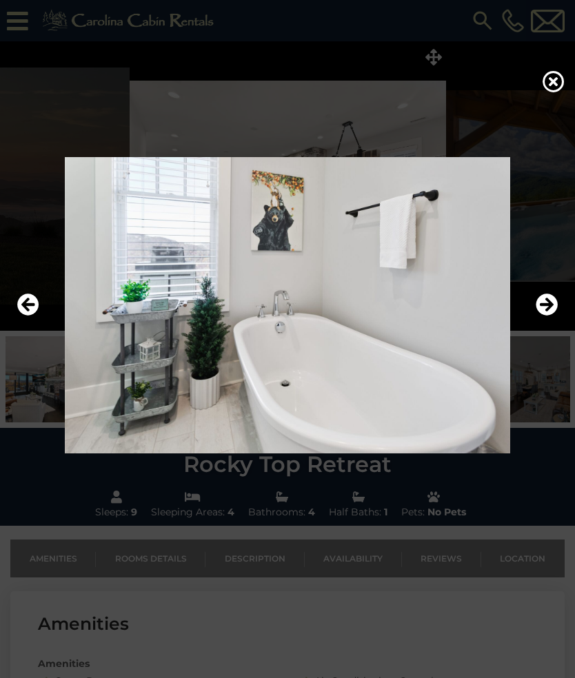
click at [548, 302] on icon "Next" at bounding box center [546, 305] width 22 height 22
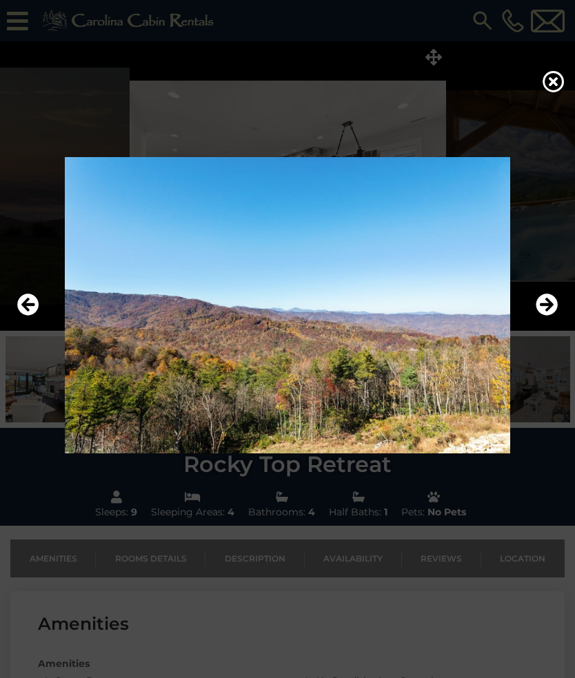
click at [546, 307] on icon "Next" at bounding box center [546, 305] width 22 height 22
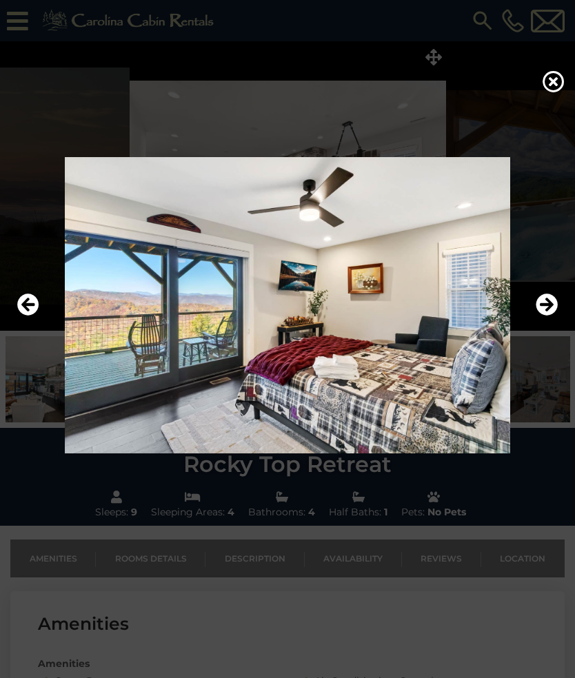
click at [547, 308] on icon "Next" at bounding box center [546, 305] width 22 height 22
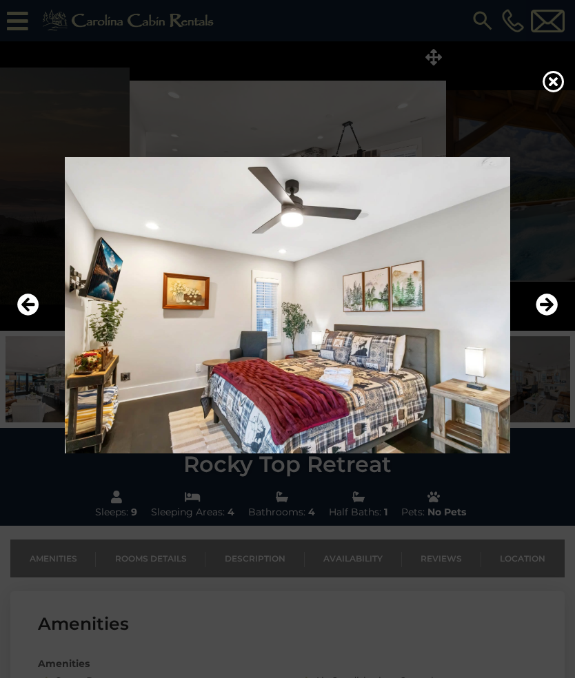
click at [544, 312] on icon "Next" at bounding box center [546, 305] width 22 height 22
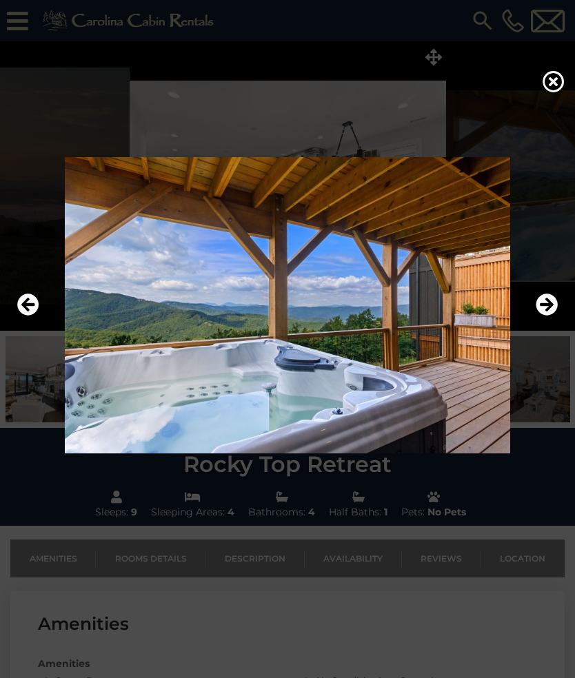
click at [546, 307] on icon "Next" at bounding box center [546, 305] width 22 height 22
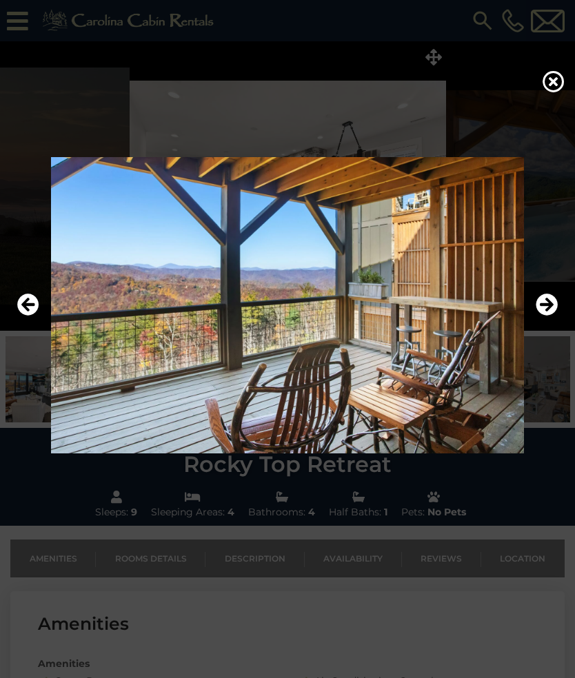
click at [548, 307] on icon "Next" at bounding box center [546, 305] width 22 height 22
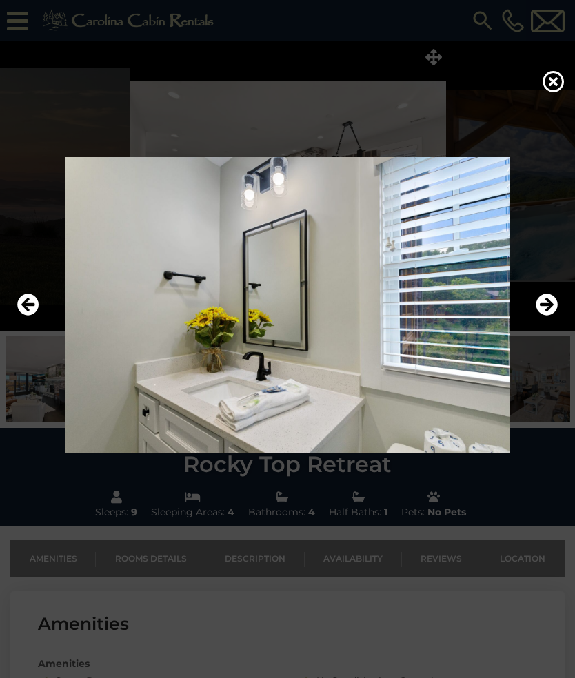
click at [548, 303] on icon "Next" at bounding box center [546, 305] width 22 height 22
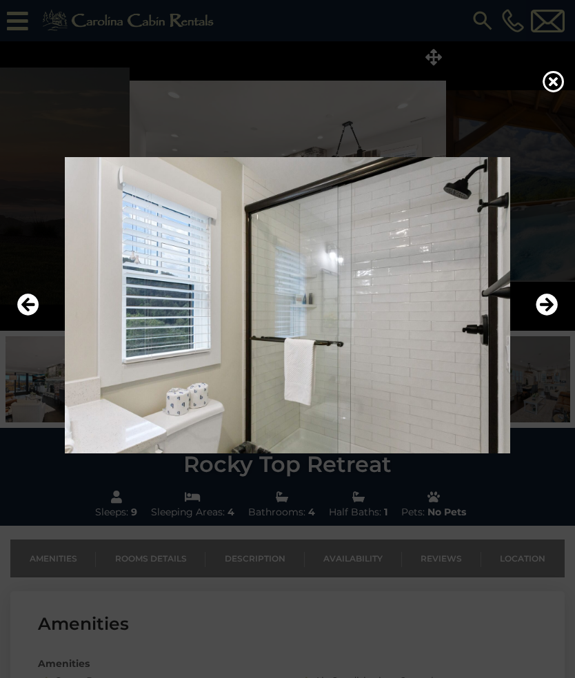
click at [552, 304] on icon "Next" at bounding box center [546, 305] width 22 height 22
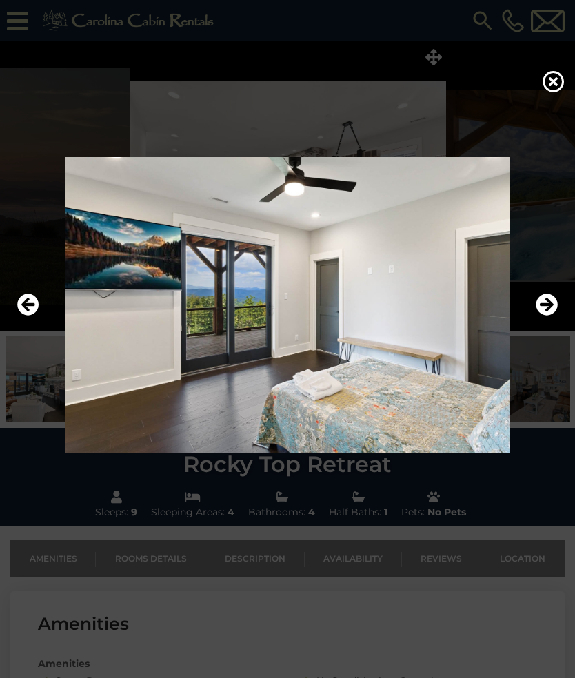
click at [548, 306] on icon "Next" at bounding box center [546, 305] width 22 height 22
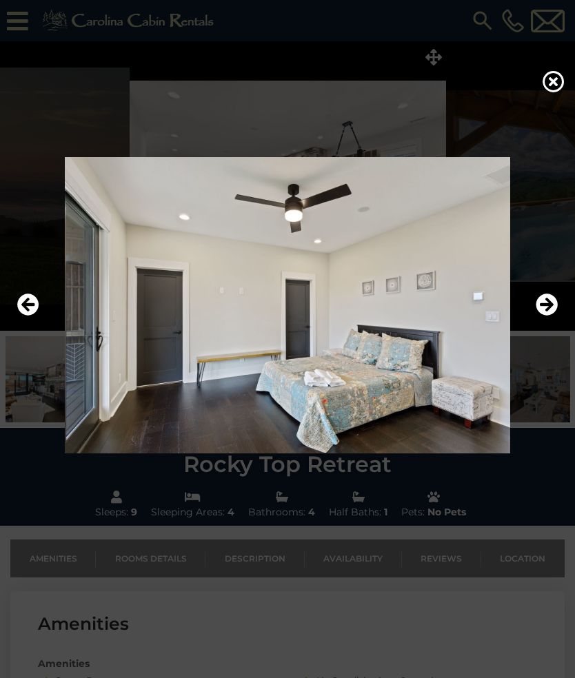
click at [548, 305] on icon "Next" at bounding box center [546, 305] width 22 height 22
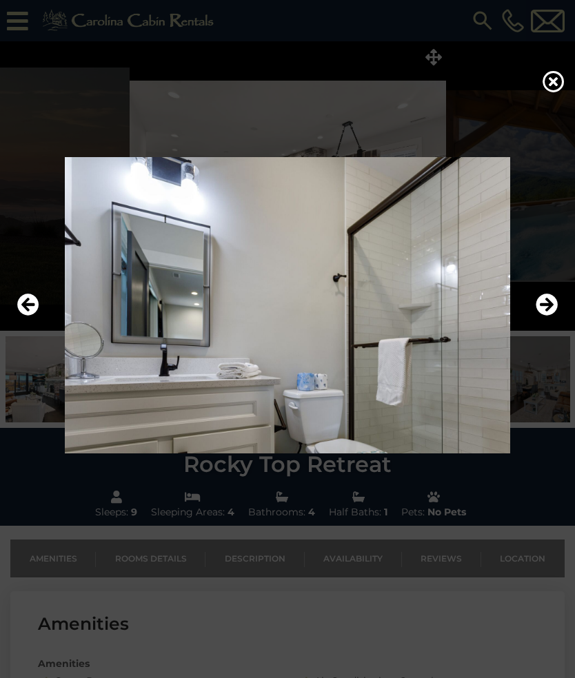
click at [548, 304] on icon "Next" at bounding box center [546, 305] width 22 height 22
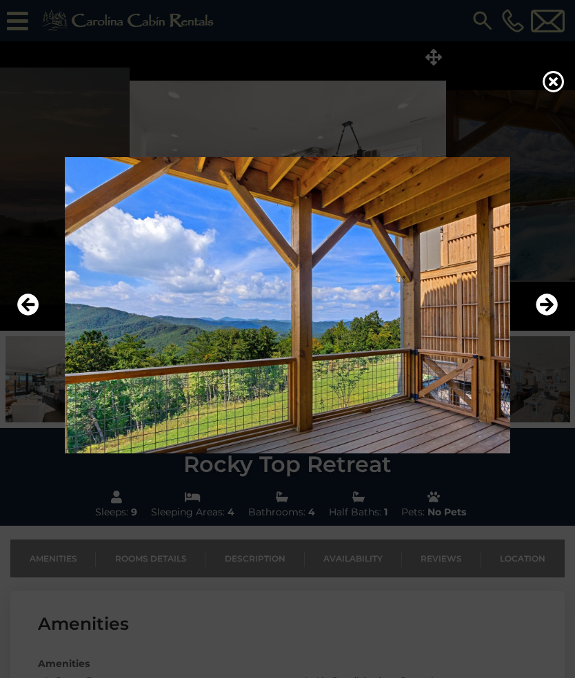
click at [546, 305] on icon "Next" at bounding box center [546, 305] width 22 height 22
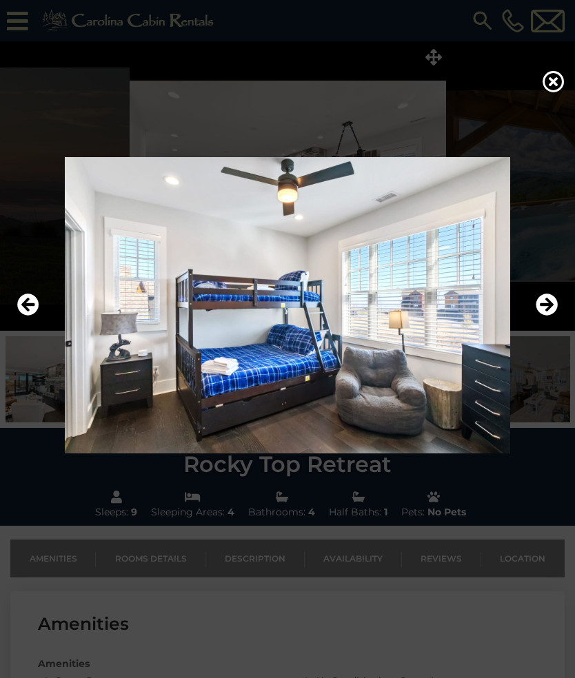
click at [546, 304] on icon "Next" at bounding box center [546, 305] width 22 height 22
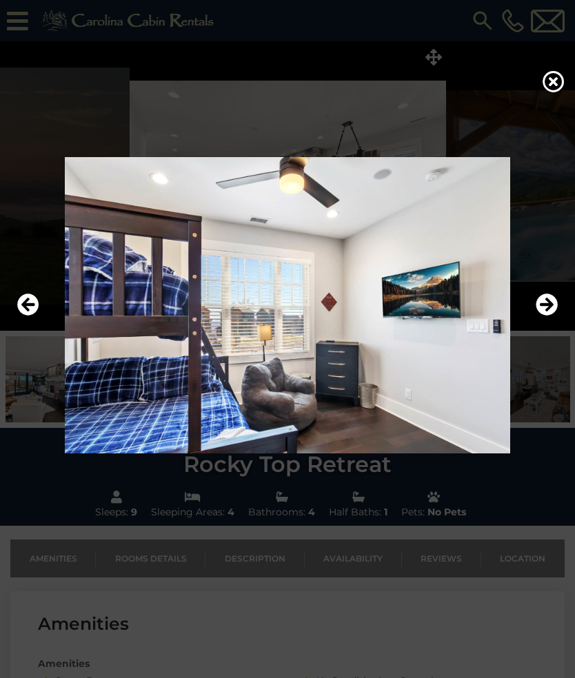
click at [551, 303] on icon "Next" at bounding box center [546, 305] width 22 height 22
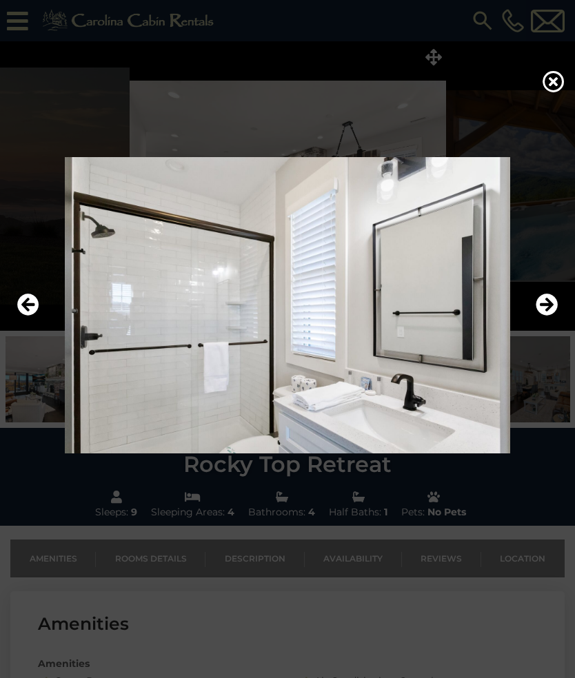
click at [548, 304] on icon "Next" at bounding box center [546, 305] width 22 height 22
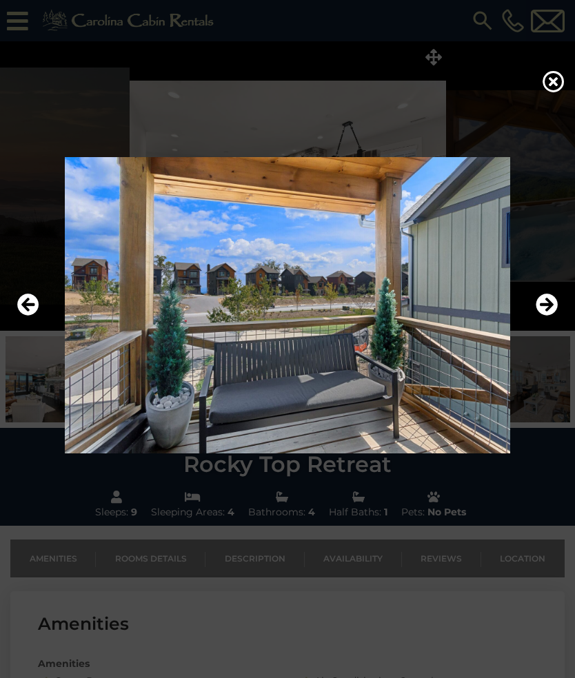
click at [555, 307] on icon "Next" at bounding box center [546, 305] width 22 height 22
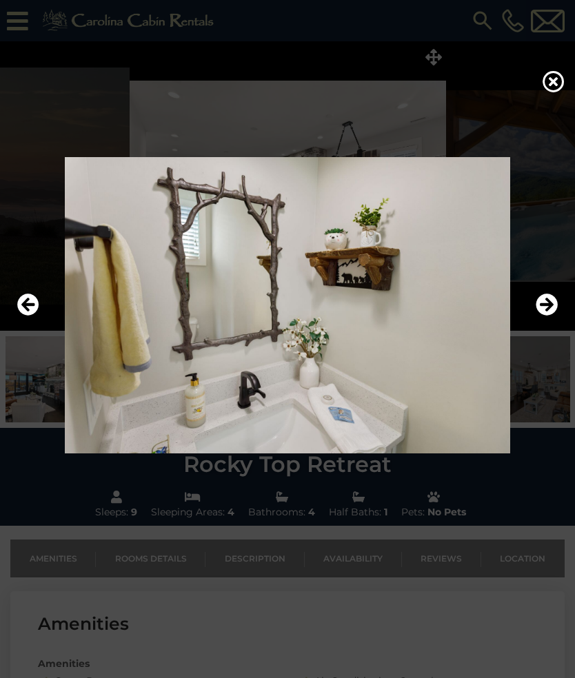
click at [550, 309] on icon "Next" at bounding box center [546, 305] width 22 height 22
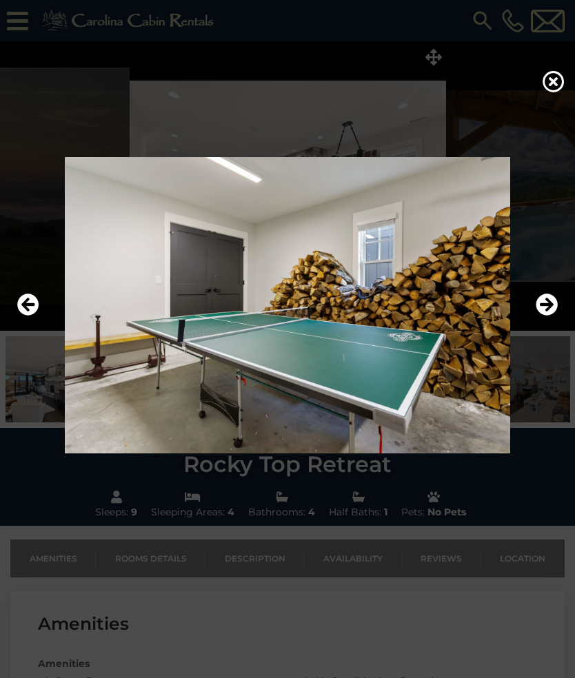
click at [552, 306] on icon "Next" at bounding box center [546, 305] width 22 height 22
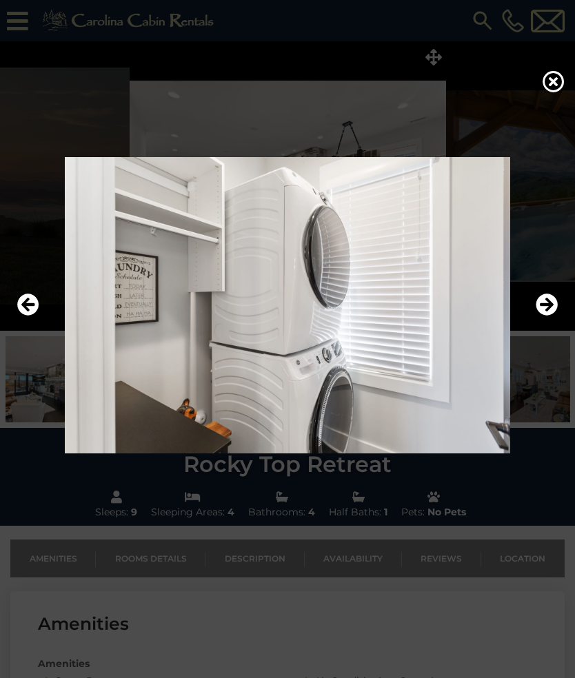
click at [549, 305] on icon "Next" at bounding box center [546, 305] width 22 height 22
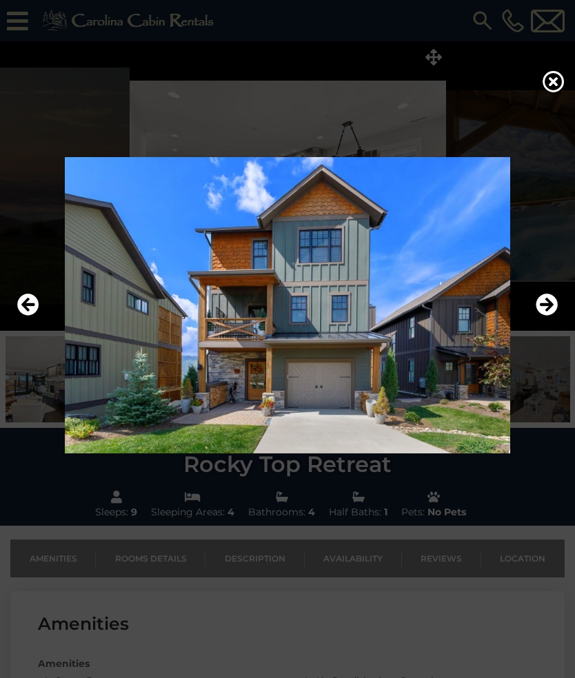
click at [553, 303] on icon "Next" at bounding box center [546, 305] width 22 height 22
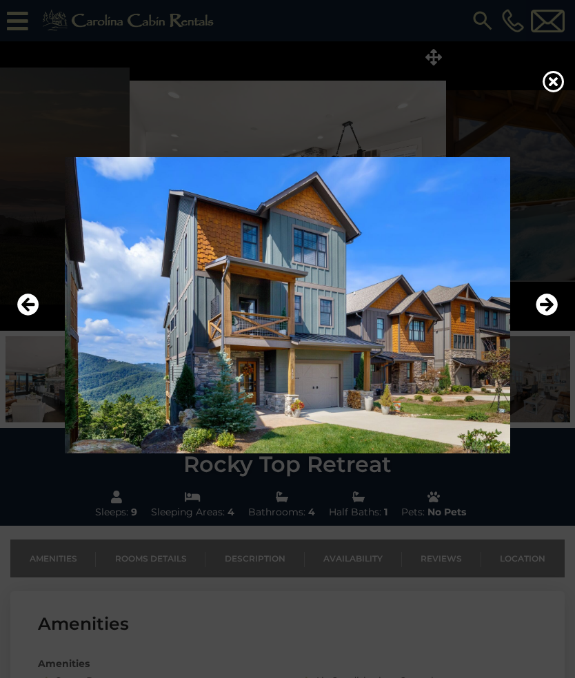
click at [550, 305] on icon "Next" at bounding box center [546, 305] width 22 height 22
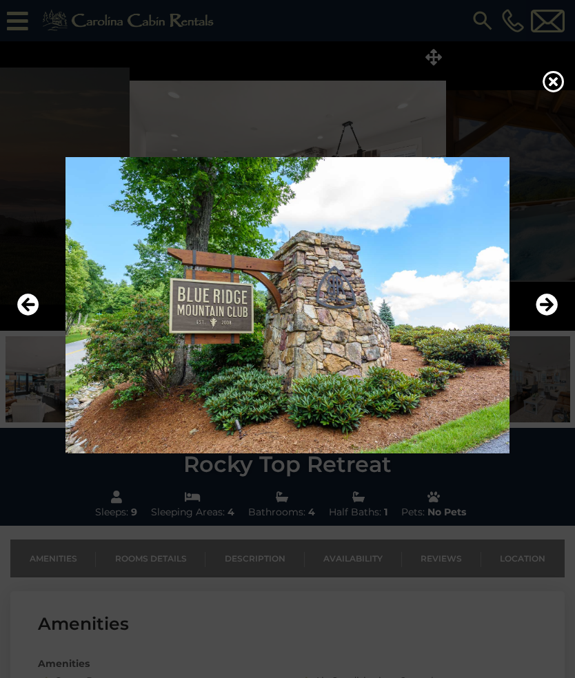
click at [550, 305] on icon "Next" at bounding box center [546, 305] width 22 height 22
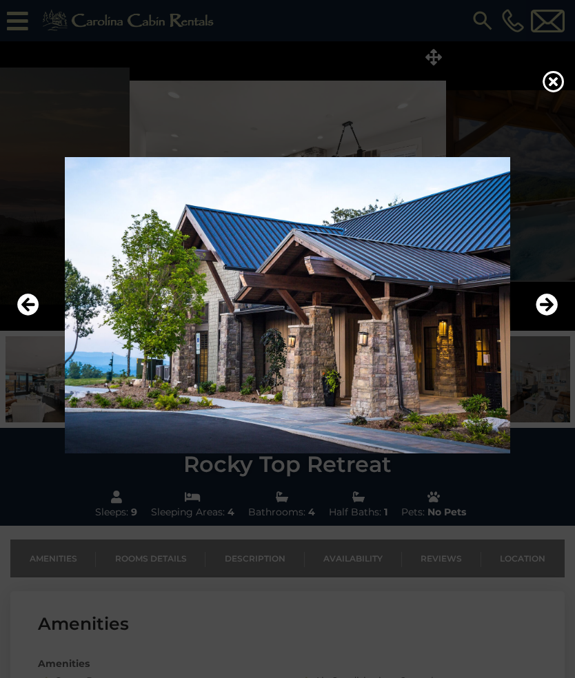
click at [547, 303] on icon "Next" at bounding box center [546, 305] width 22 height 22
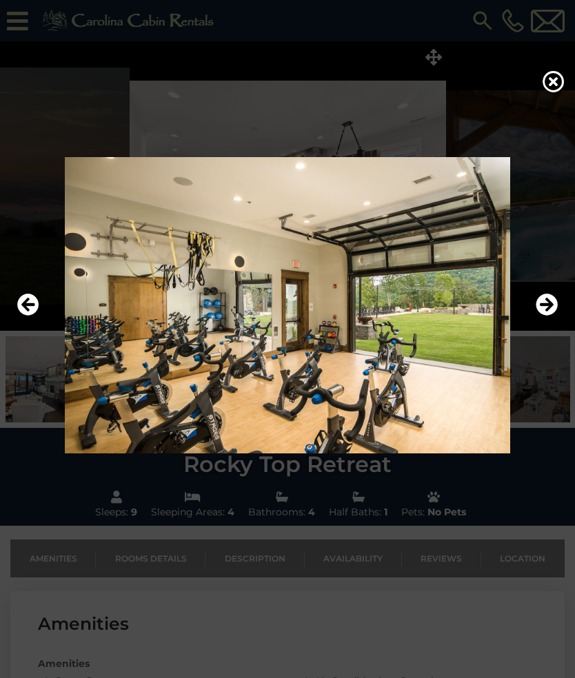
click at [548, 303] on icon "Next" at bounding box center [546, 305] width 22 height 22
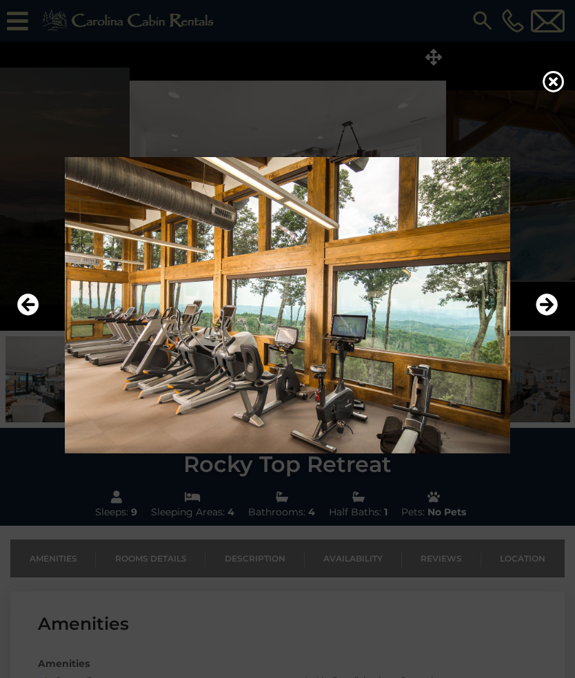
click at [554, 304] on icon "Next" at bounding box center [546, 305] width 22 height 22
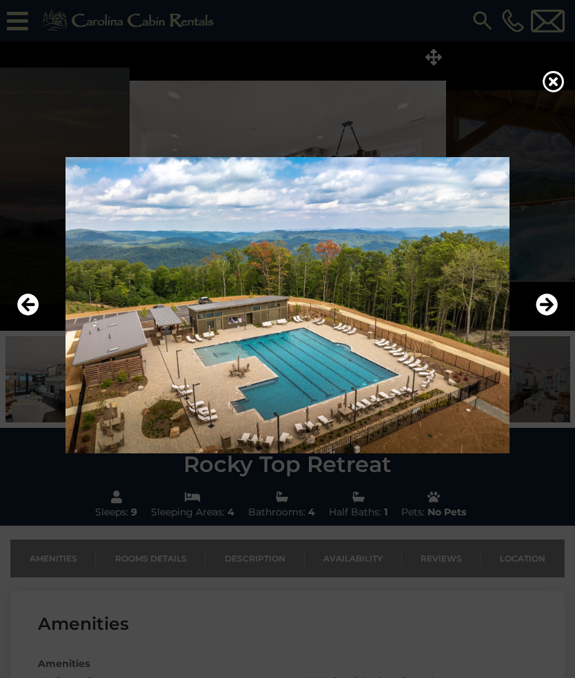
click at [553, 299] on icon "Next" at bounding box center [546, 305] width 22 height 22
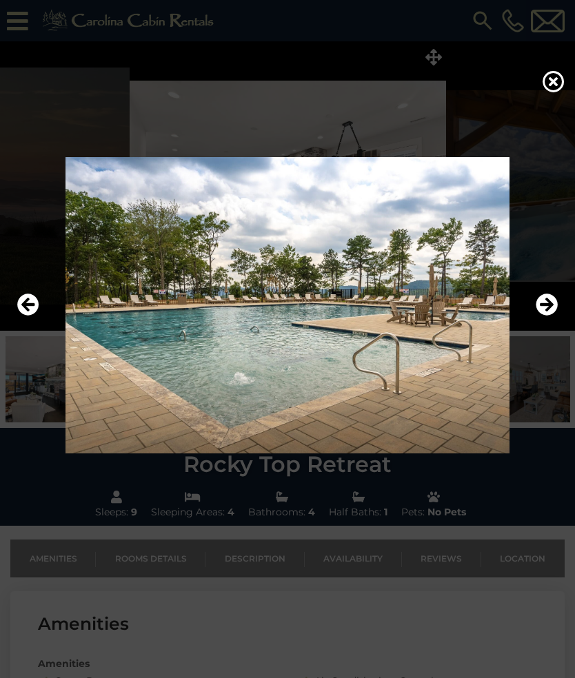
click at [555, 300] on icon "Next" at bounding box center [546, 305] width 22 height 22
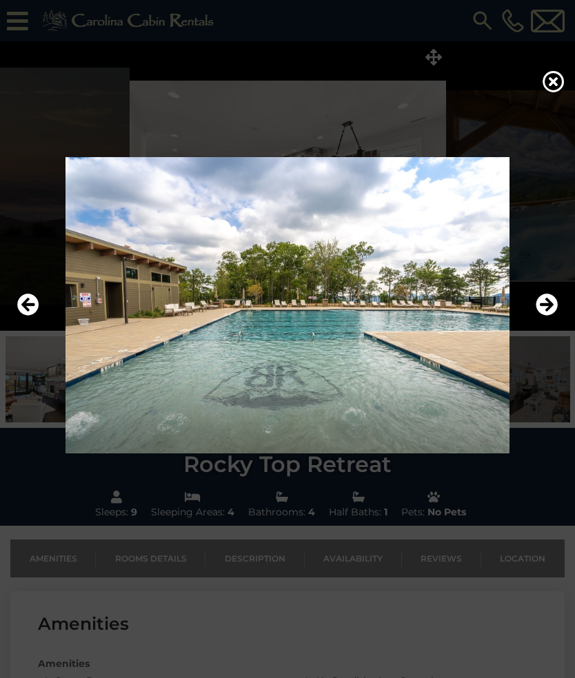
click at [554, 300] on icon "Next" at bounding box center [546, 305] width 22 height 22
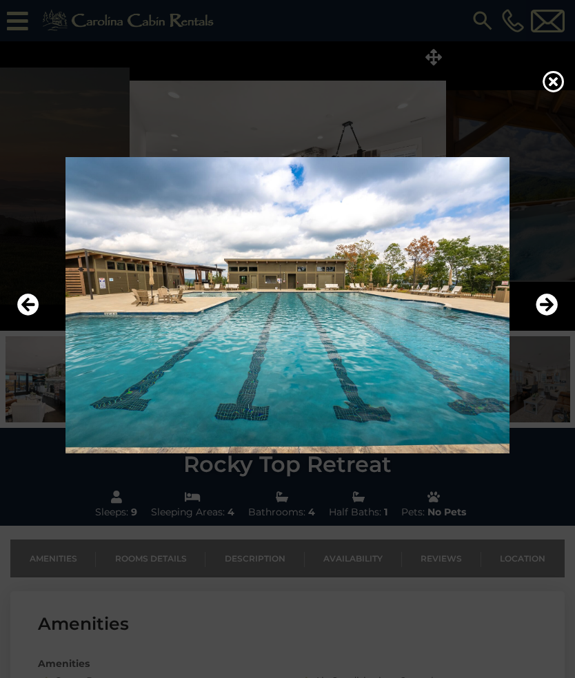
click at [555, 296] on icon "Next" at bounding box center [546, 305] width 22 height 22
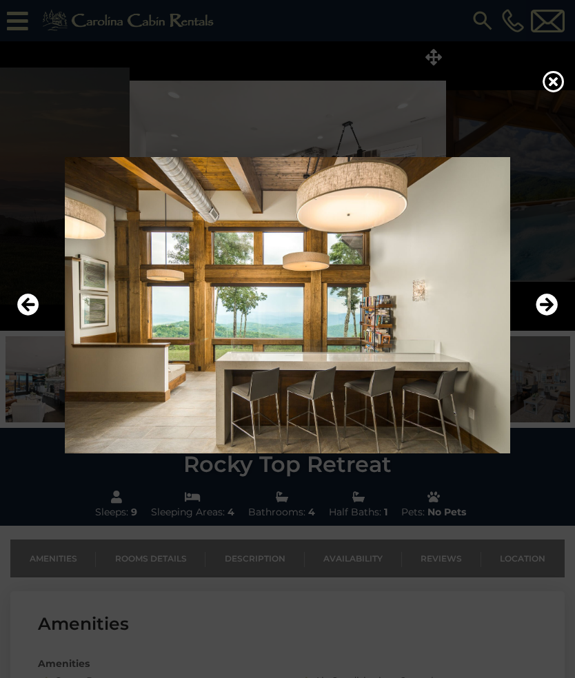
click at [550, 304] on icon "Next" at bounding box center [546, 305] width 22 height 22
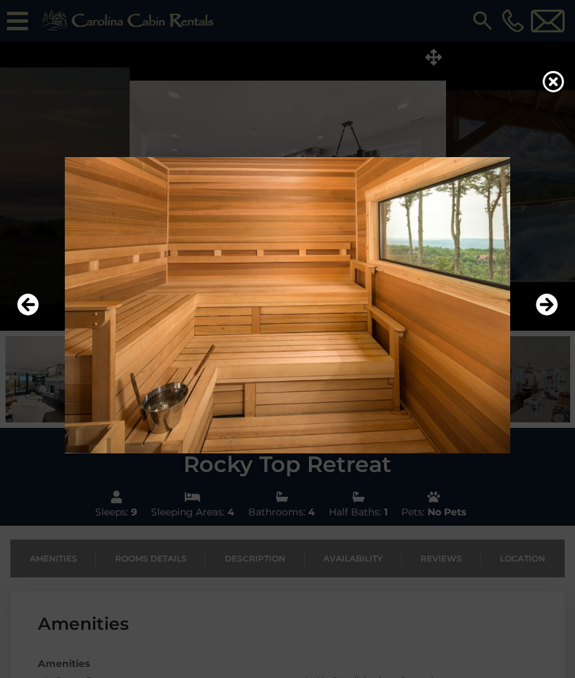
click at [553, 300] on icon "Next" at bounding box center [546, 305] width 22 height 22
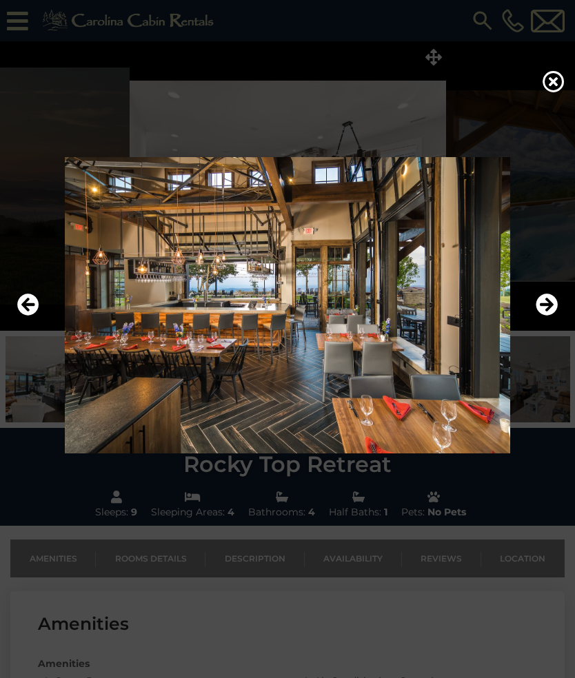
click at [544, 296] on icon "Next" at bounding box center [546, 305] width 22 height 22
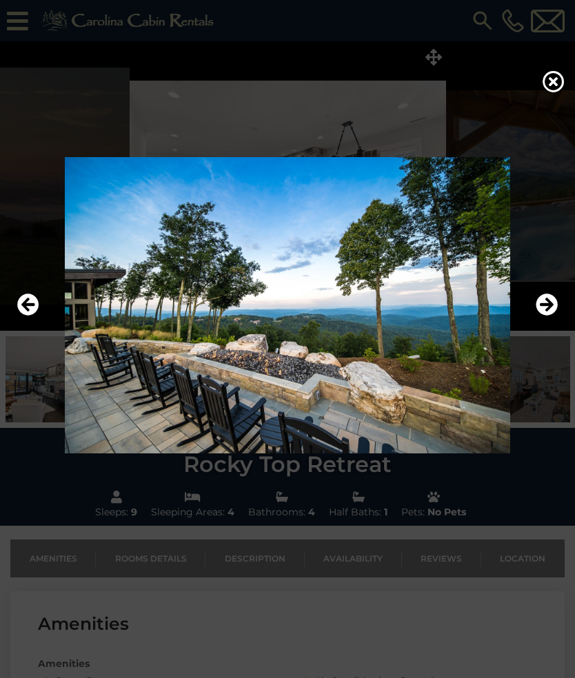
click at [548, 307] on icon "Next" at bounding box center [546, 305] width 22 height 22
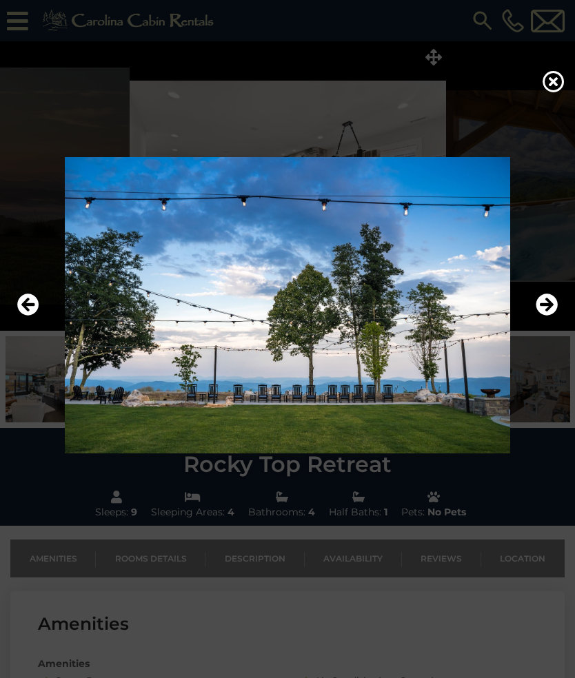
click at [551, 302] on icon "Next" at bounding box center [546, 305] width 22 height 22
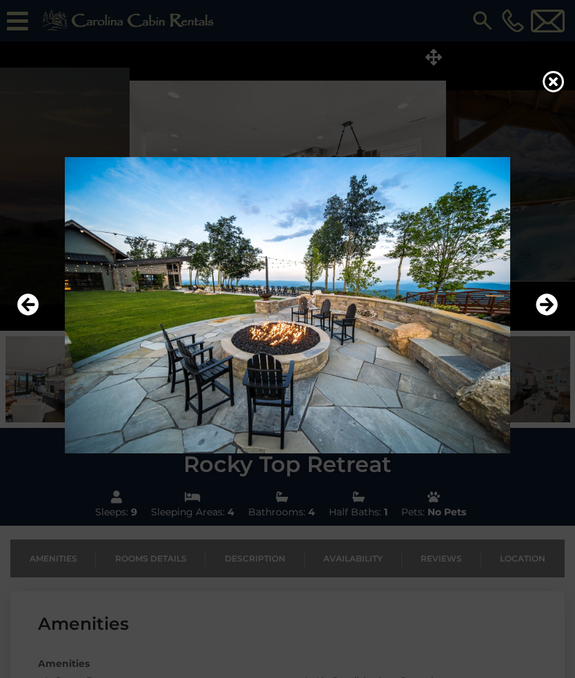
click at [543, 298] on icon "Next" at bounding box center [546, 305] width 22 height 22
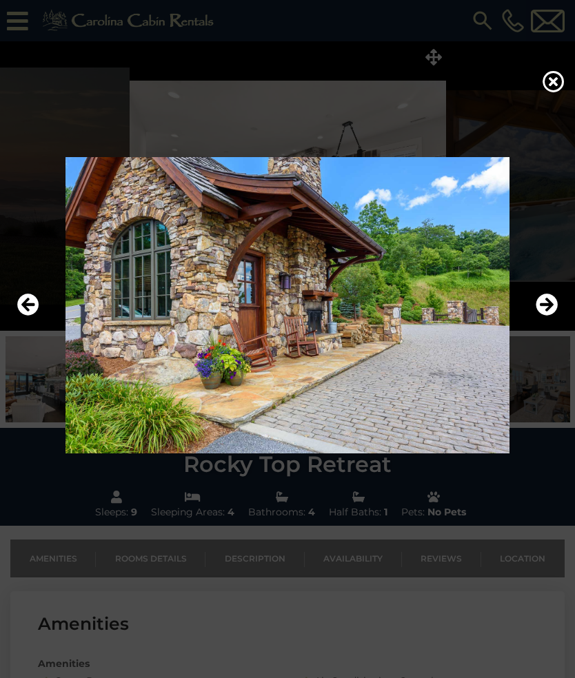
click at [544, 305] on icon "Next" at bounding box center [546, 305] width 22 height 22
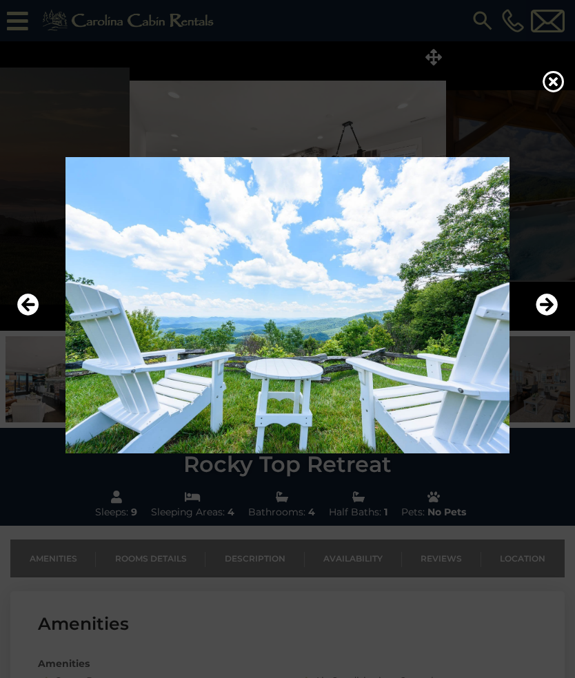
click at [543, 307] on icon "Next" at bounding box center [546, 305] width 22 height 22
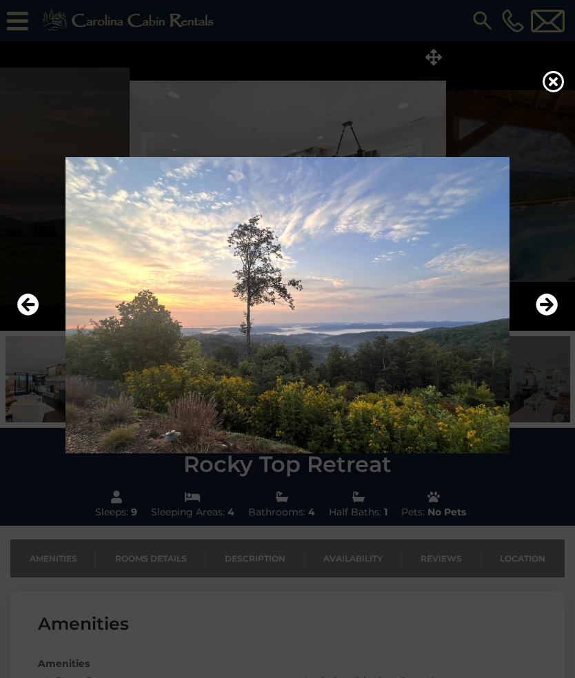
click at [542, 306] on icon "Next" at bounding box center [546, 305] width 22 height 22
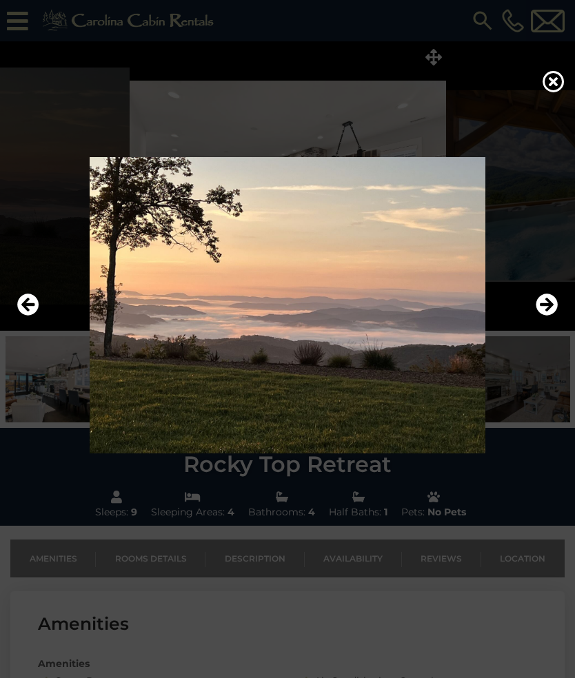
click at [542, 305] on icon "Next" at bounding box center [546, 305] width 22 height 22
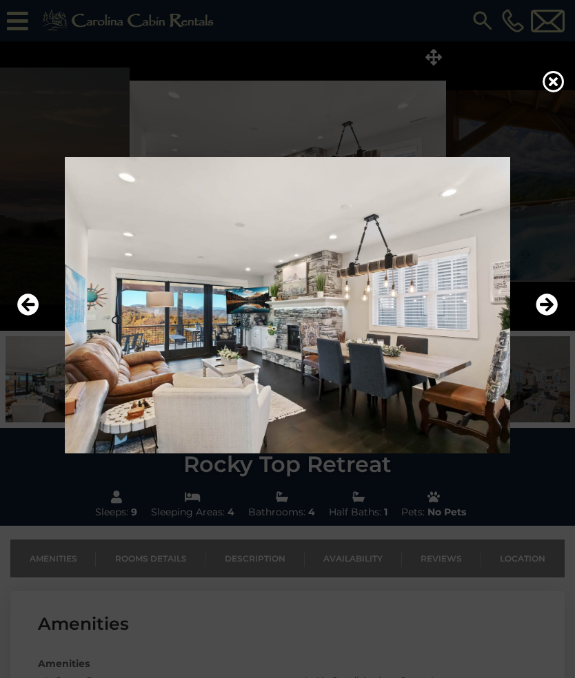
click at [559, 77] on icon at bounding box center [553, 81] width 22 height 22
